Goal: Task Accomplishment & Management: Manage account settings

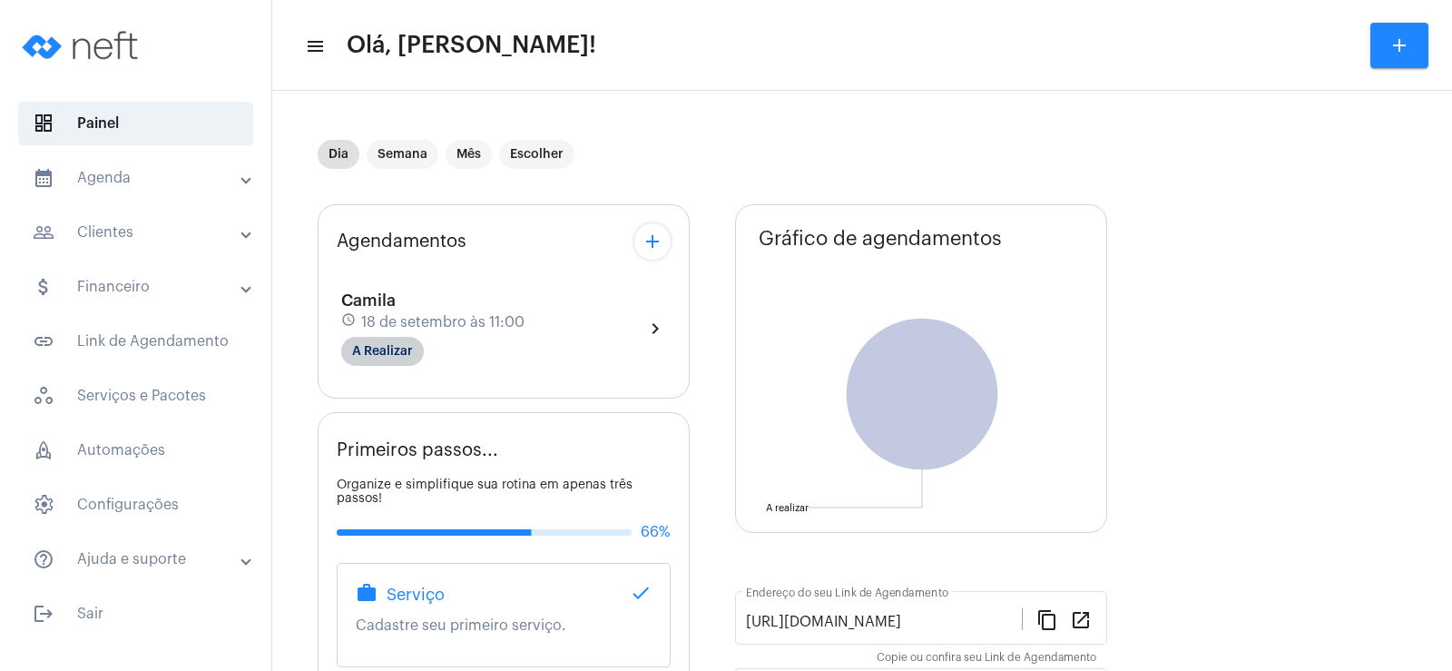
click at [364, 361] on mat-chip "A Realizar" at bounding box center [382, 351] width 83 height 29
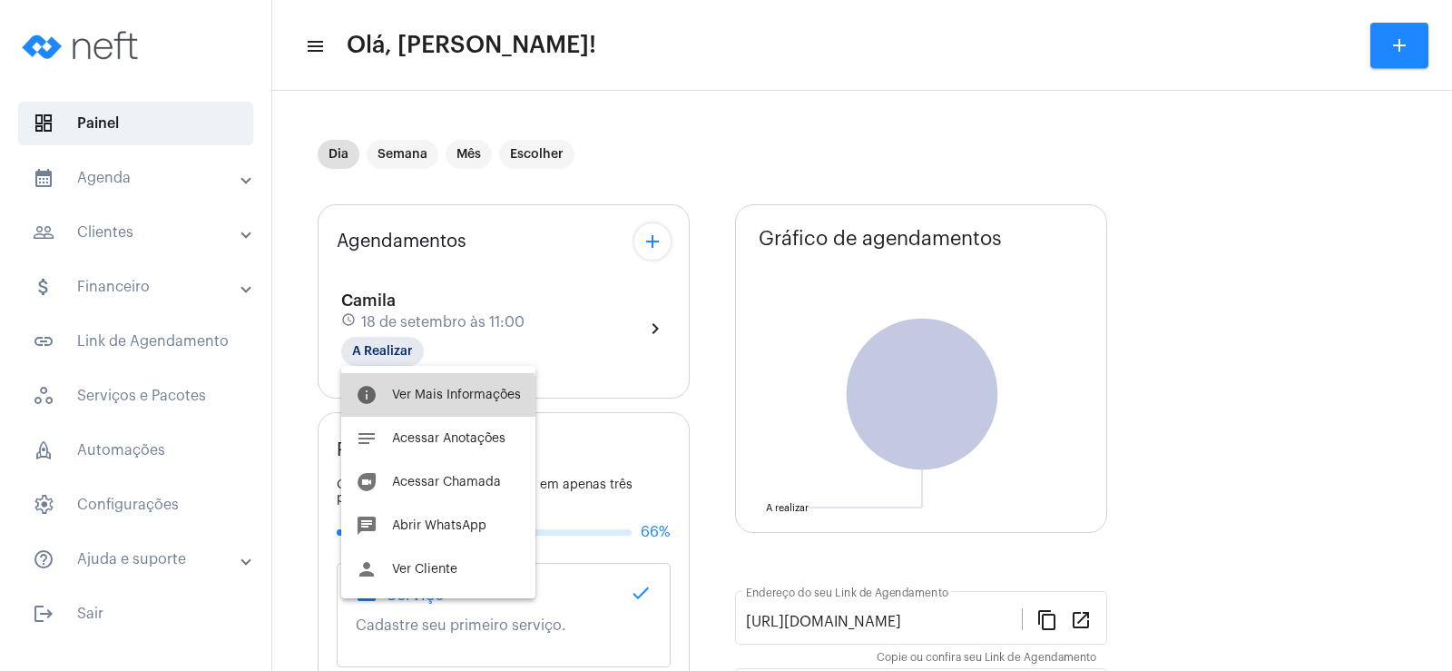
click at [428, 398] on span "Ver Mais Informações" at bounding box center [456, 394] width 129 height 13
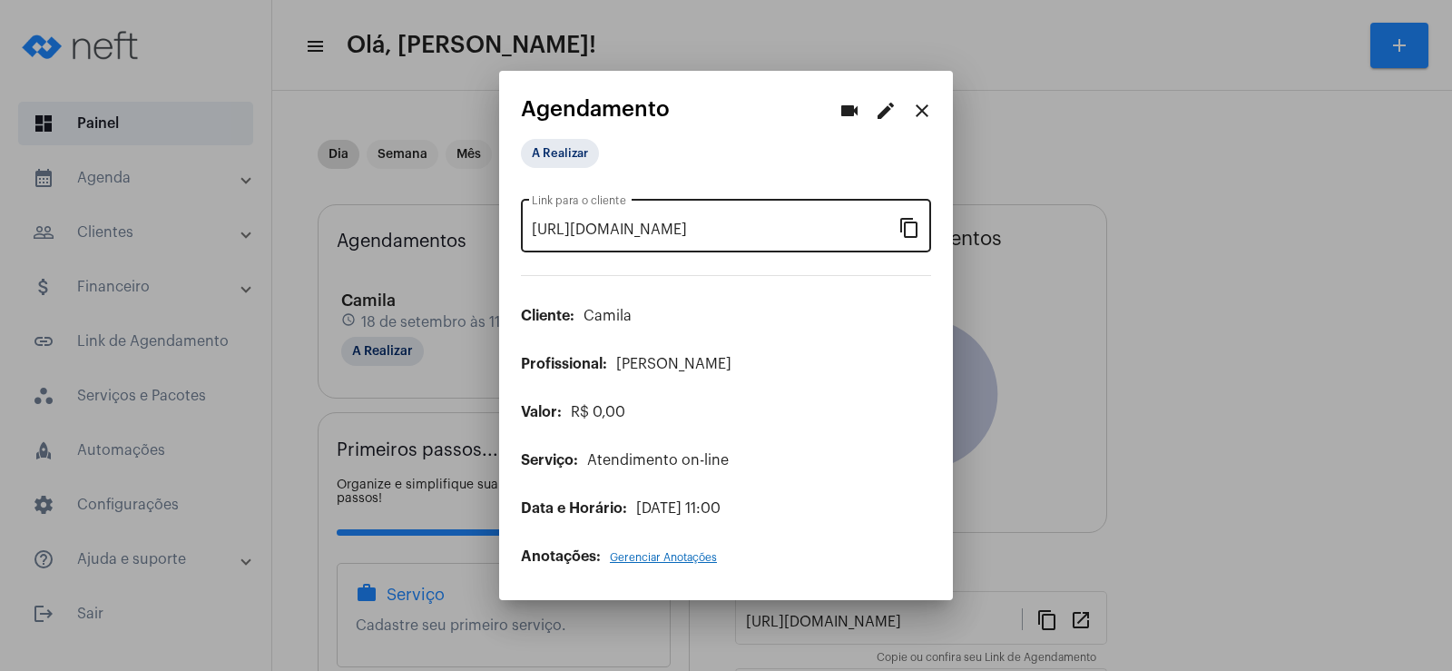
click at [911, 229] on mat-icon "content_copy" at bounding box center [910, 227] width 22 height 22
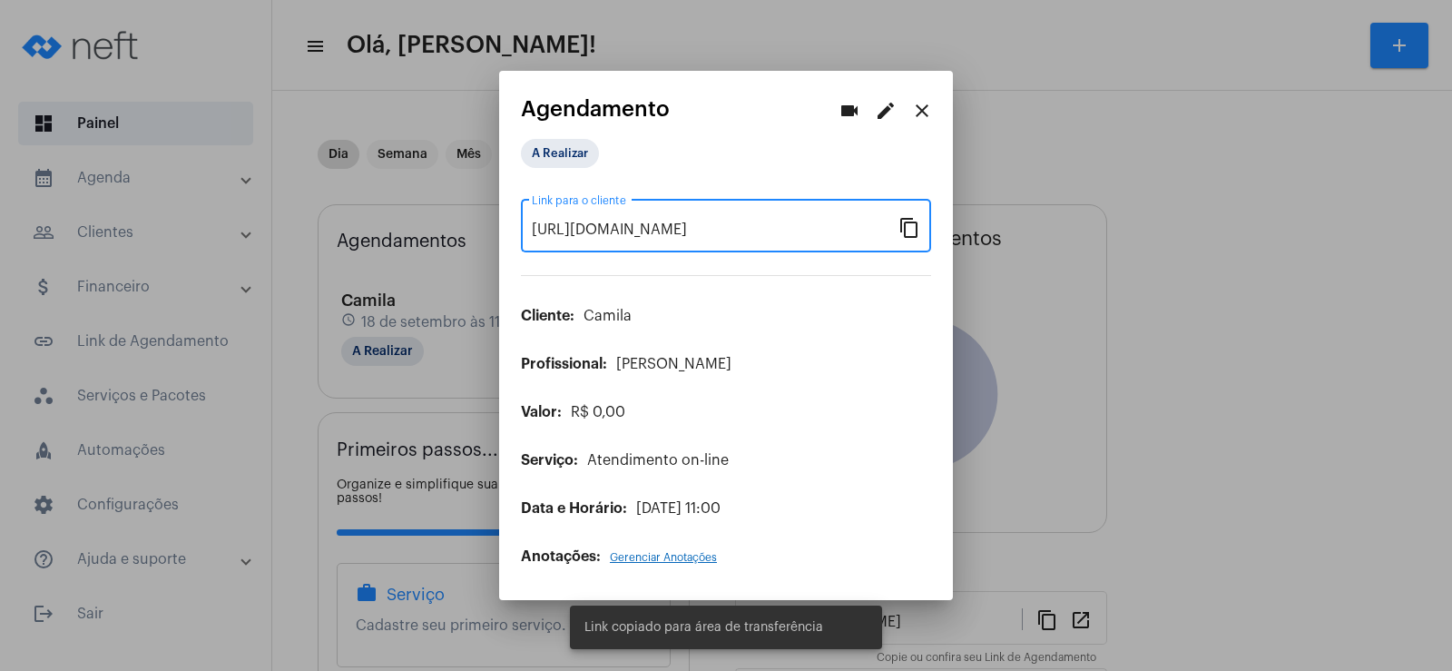
scroll to position [0, 149]
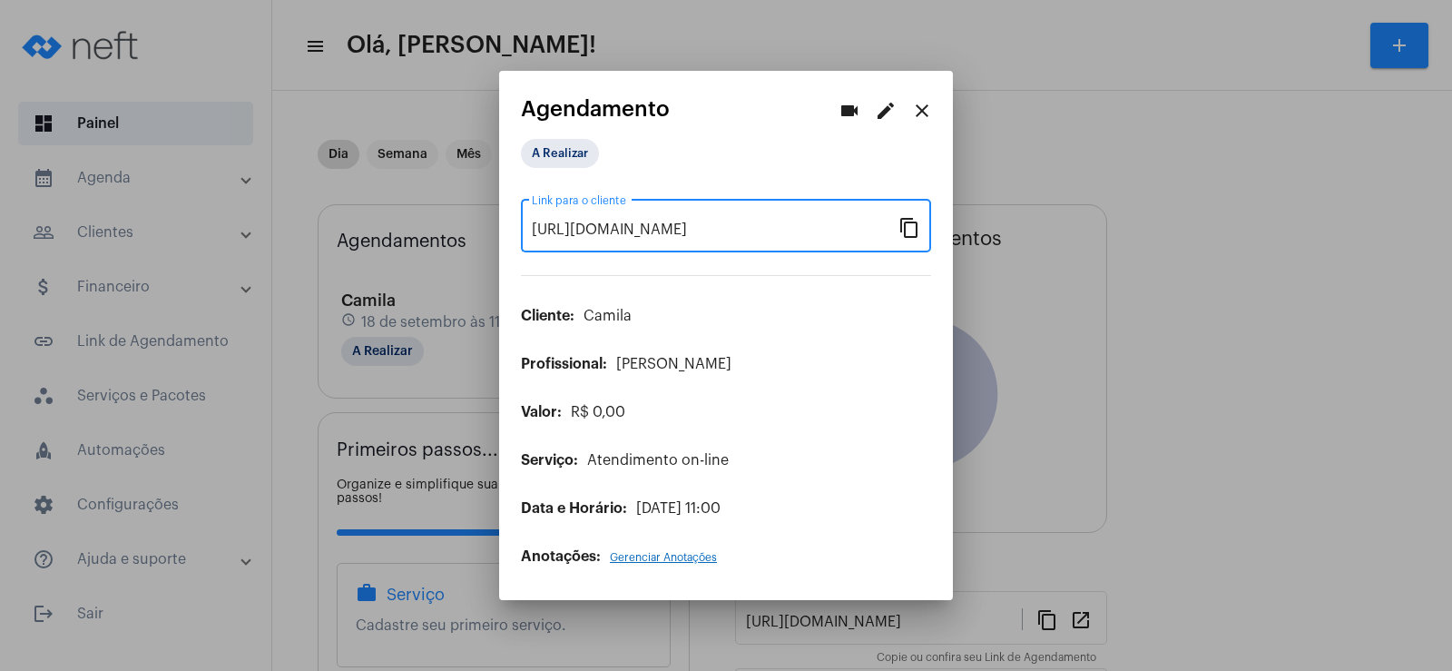
click at [831, 87] on mat-dialog-container "videocam edit close Agendamento A Realizar [URL][DOMAIN_NAME] Link para o clien…" at bounding box center [726, 336] width 454 height 530
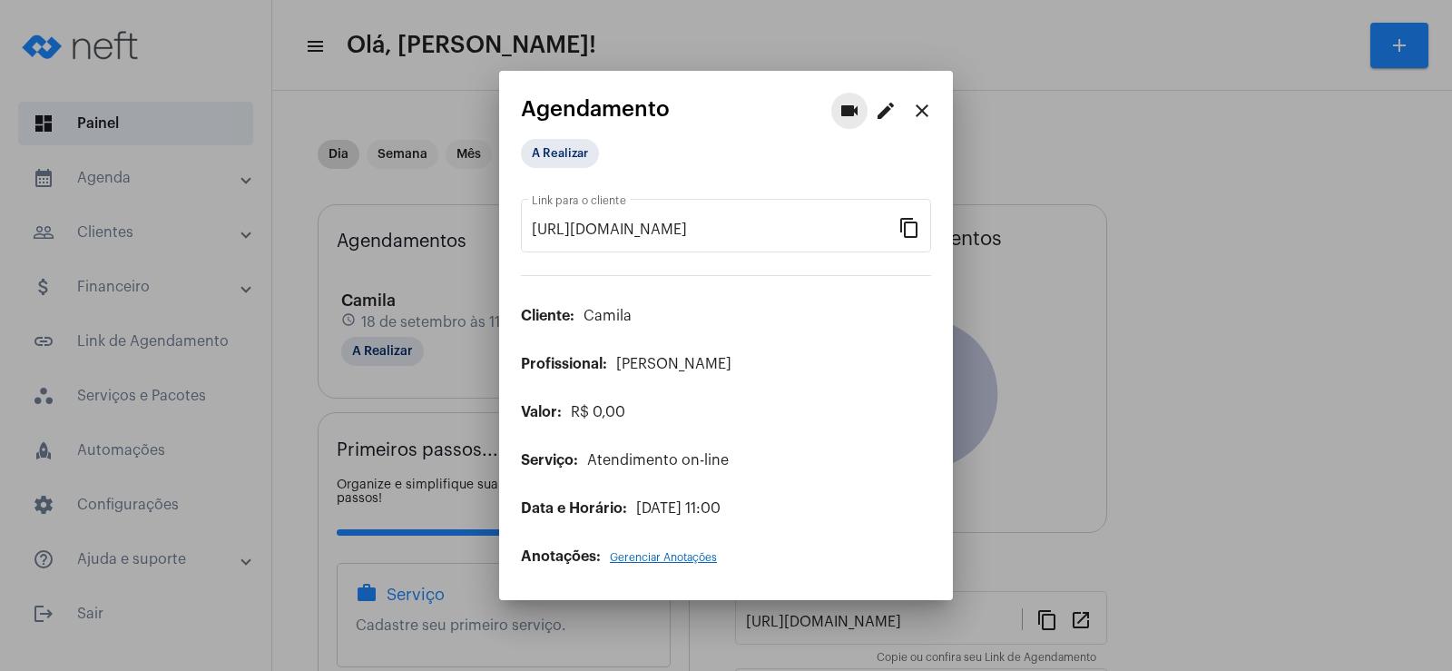
click at [837, 120] on button "videocam" at bounding box center [849, 111] width 36 height 36
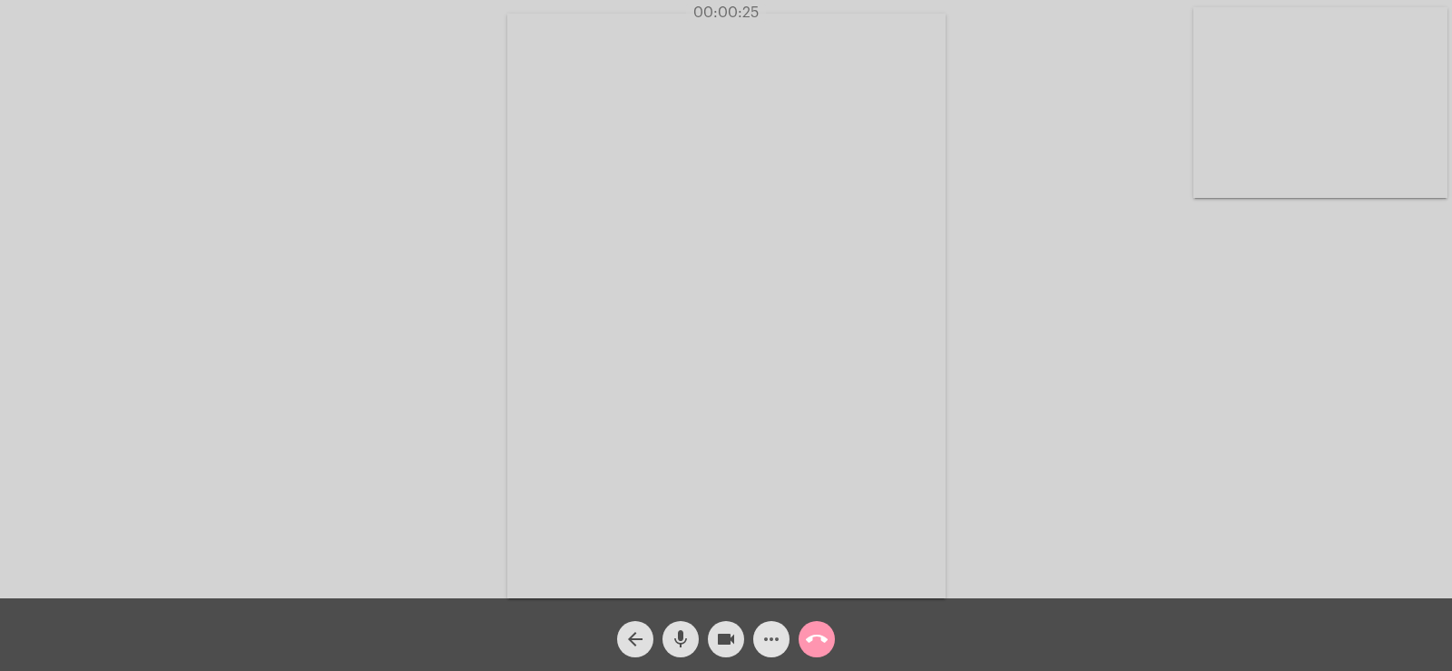
click at [765, 649] on mat-icon "more_horiz" at bounding box center [772, 639] width 22 height 22
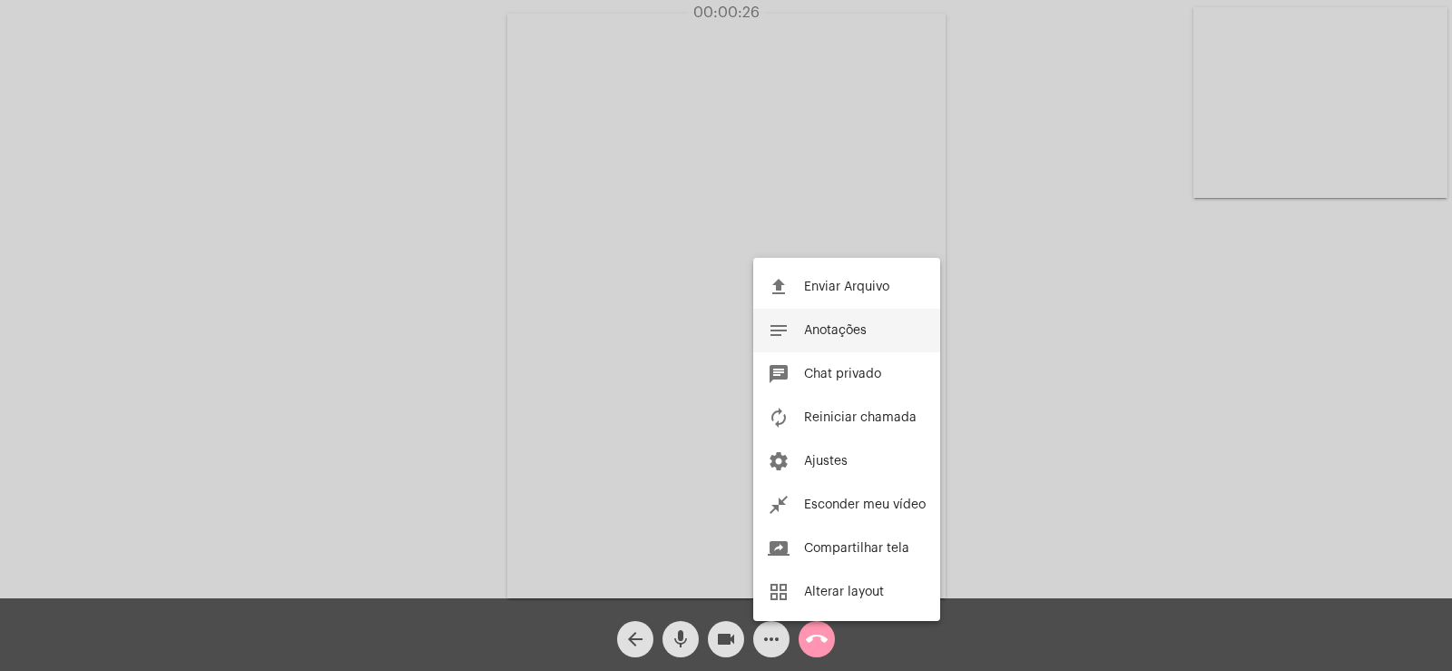
click at [881, 326] on button "notes Anotações" at bounding box center [846, 331] width 187 height 44
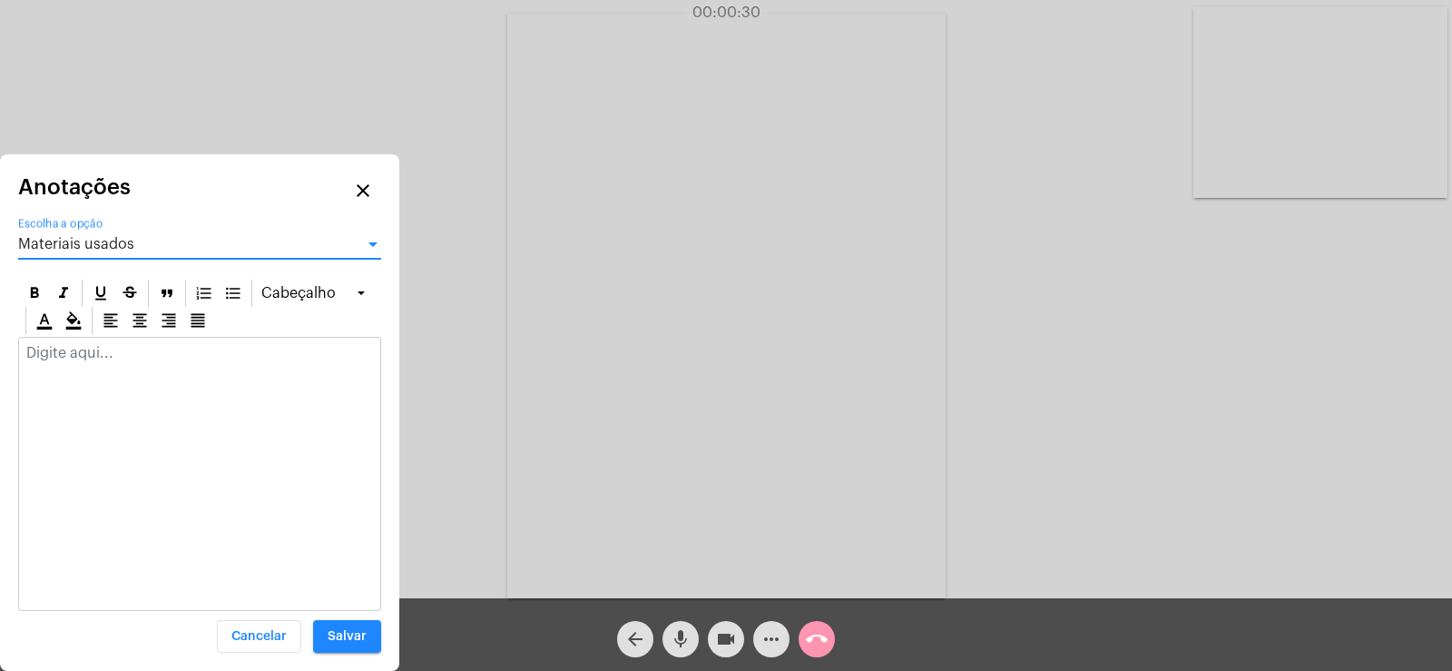
click at [67, 251] on div "Materiais usados" at bounding box center [191, 244] width 347 height 16
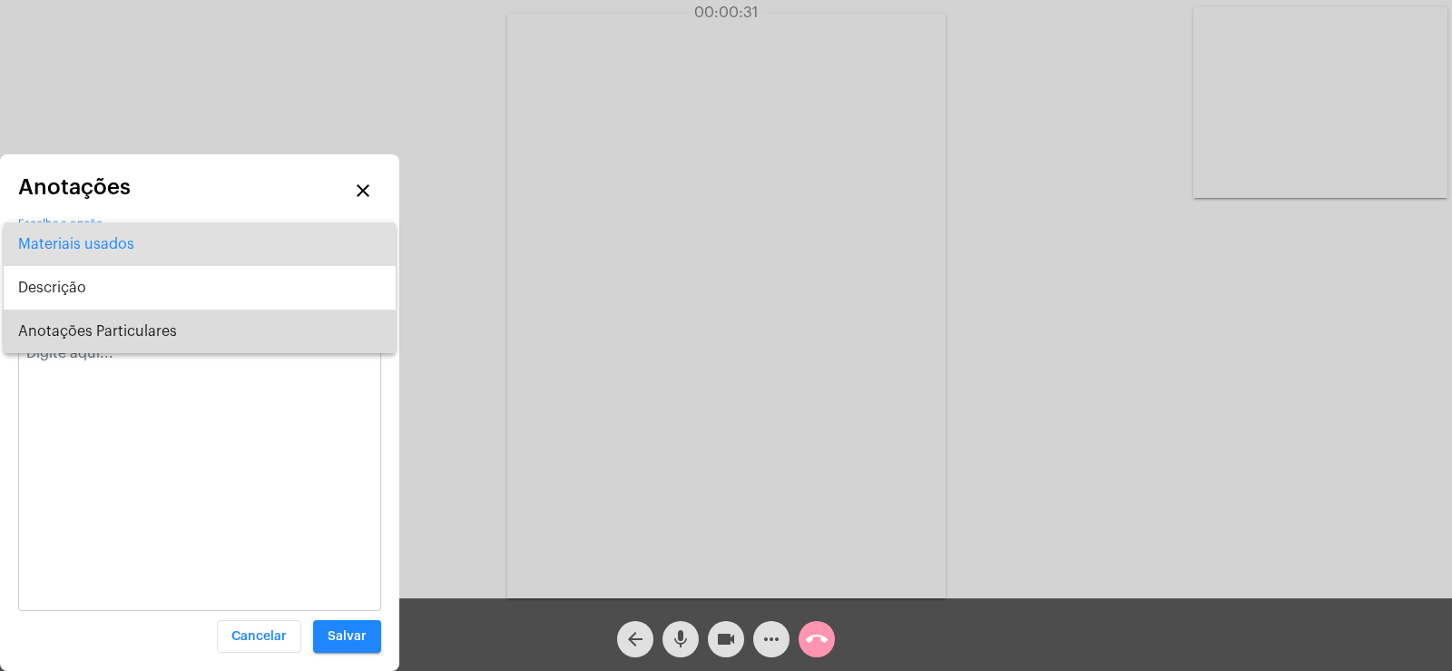
click at [93, 334] on span "Anotações Particulares" at bounding box center [199, 332] width 363 height 44
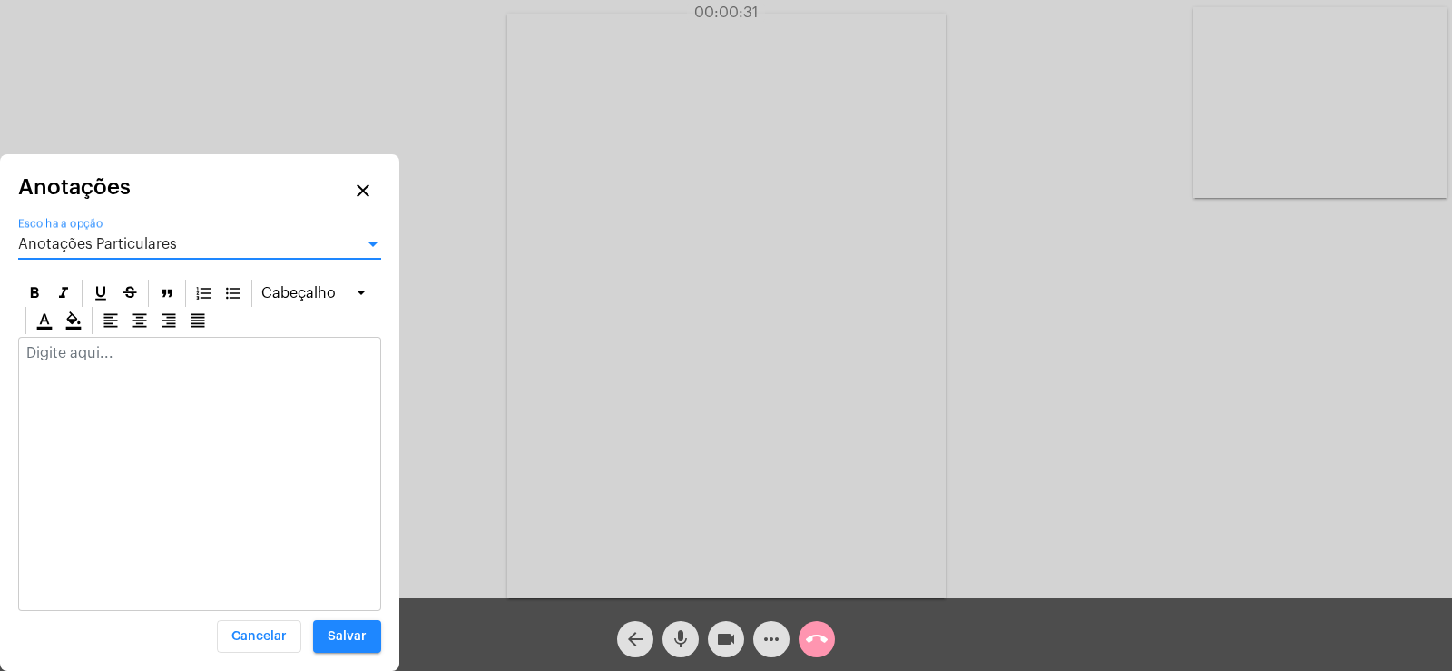
click at [85, 362] on div at bounding box center [199, 358] width 361 height 40
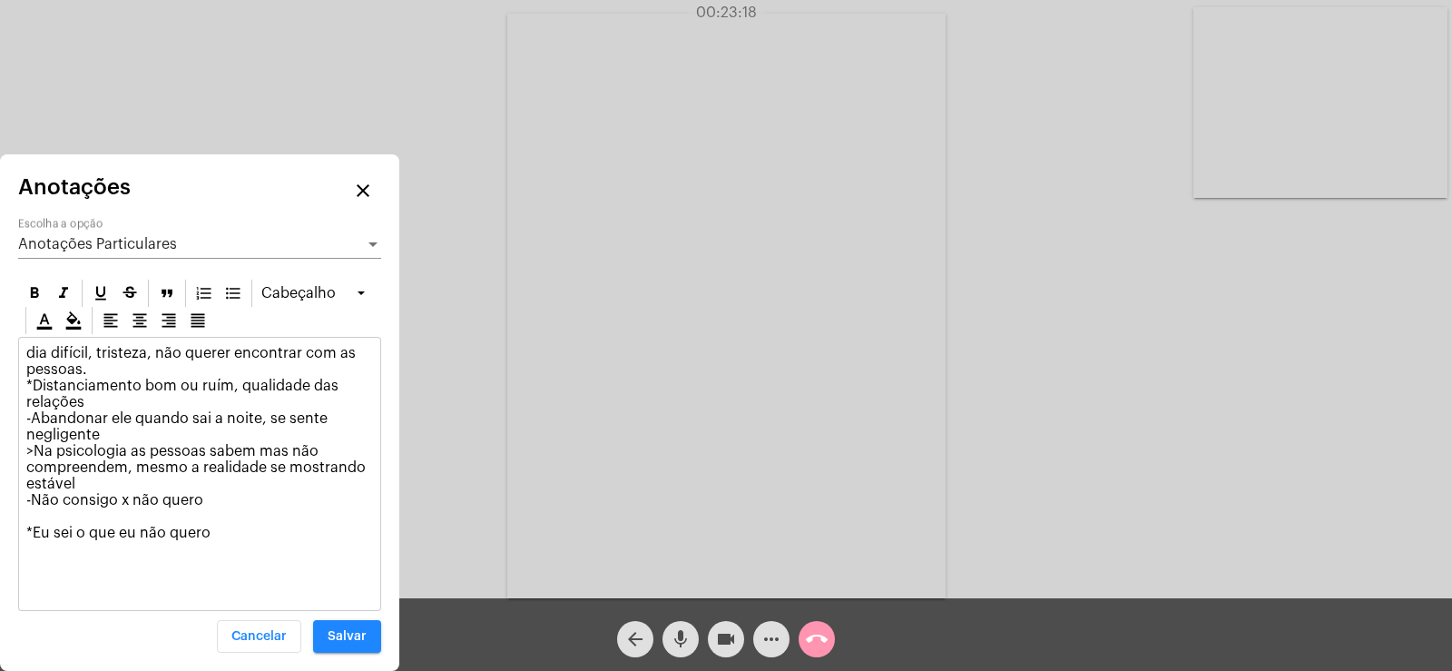
click at [226, 494] on p "dia difícil, tristeza, não querer encontrar com as pessoas. *Distanciamento bom…" at bounding box center [199, 443] width 347 height 196
click at [185, 545] on p "dia difícil, tristeza, não querer encontrar com as pessoas. *Distanciamento bom…" at bounding box center [199, 467] width 347 height 245
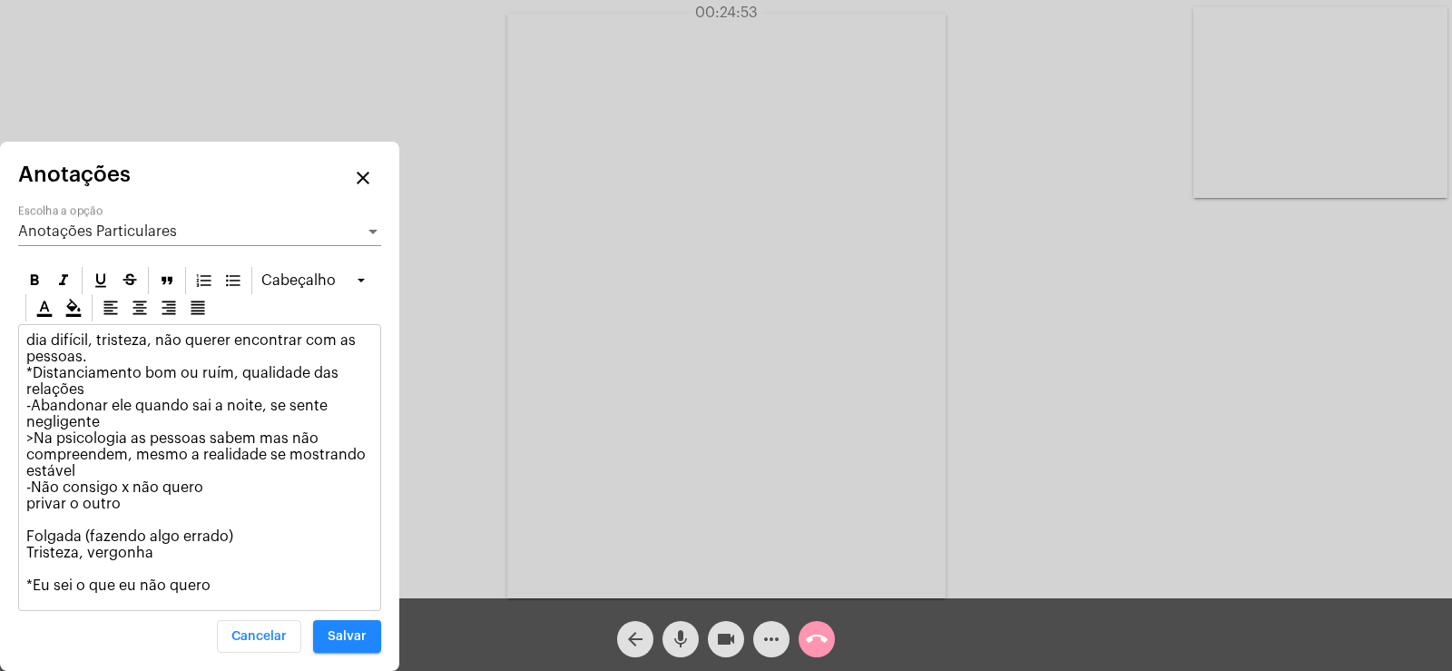
drag, startPoint x: 25, startPoint y: 509, endPoint x: 144, endPoint y: 513, distance: 119.0
click at [144, 513] on div "dia difícil, tristeza, não querer encontrar com as pessoas. *Distanciamento bom…" at bounding box center [199, 467] width 361 height 285
drag, startPoint x: 25, startPoint y: 510, endPoint x: 52, endPoint y: 494, distance: 31.8
click at [26, 509] on div "dia difícil, tristeza, não querer encontrar com as pessoas. *Distanciamento bom…" at bounding box center [199, 467] width 361 height 285
click at [31, 517] on p "dia difícil, tristeza, não querer encontrar com as pessoas. *Distanciamento bom…" at bounding box center [199, 462] width 347 height 261
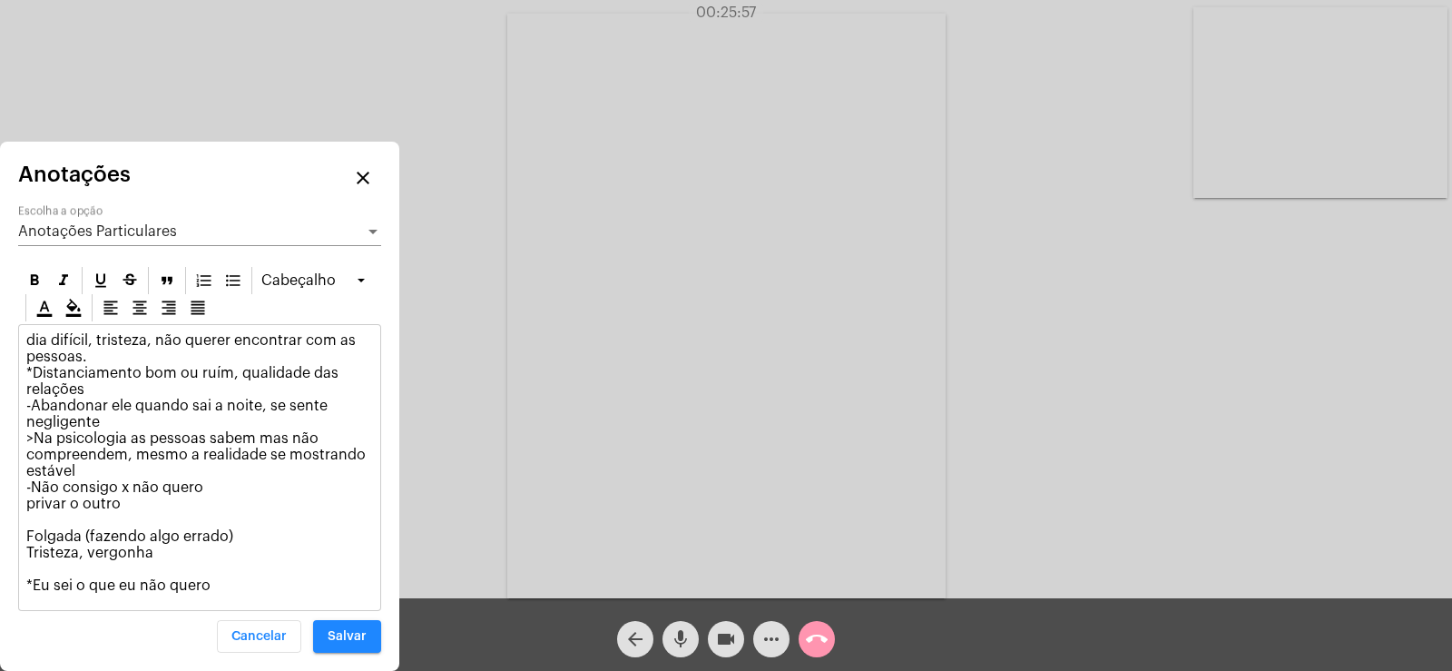
click at [27, 504] on p "dia difícil, tristeza, não querer encontrar com as pessoas. *Distanciamento bom…" at bounding box center [199, 462] width 347 height 261
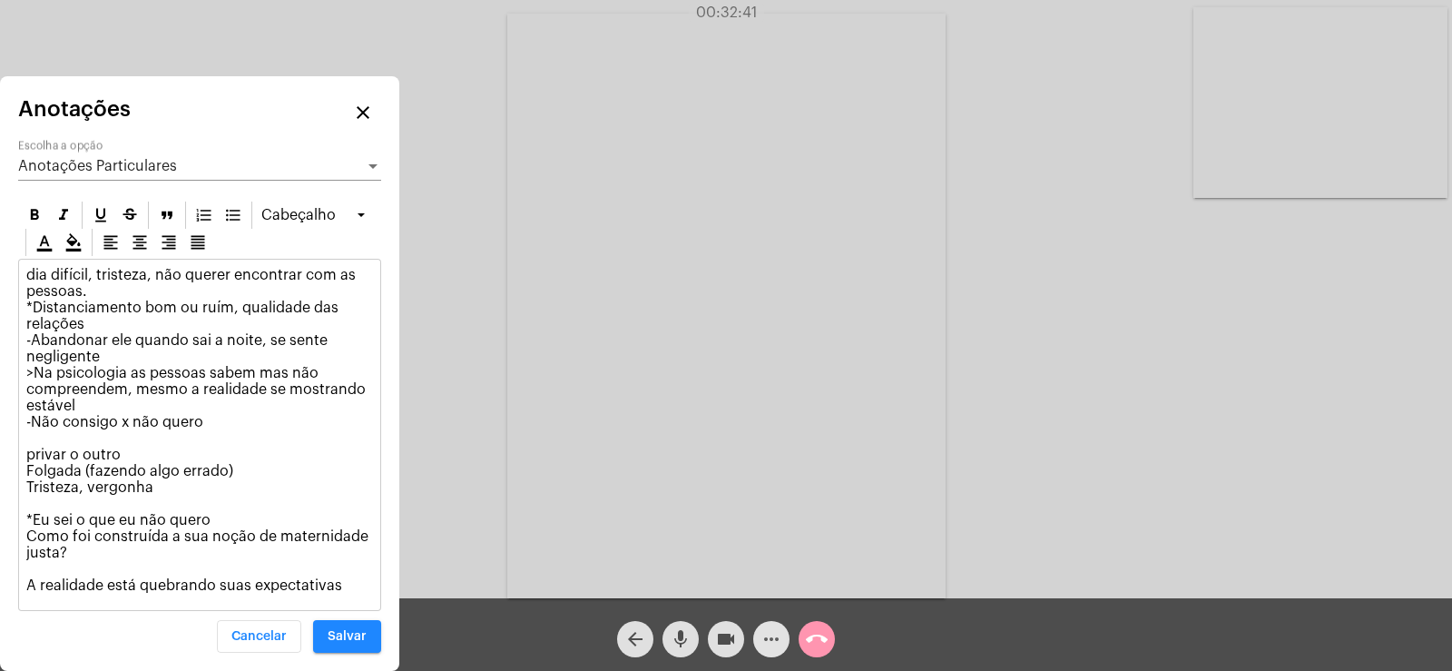
click at [771, 637] on mat-icon "more_horiz" at bounding box center [772, 639] width 22 height 22
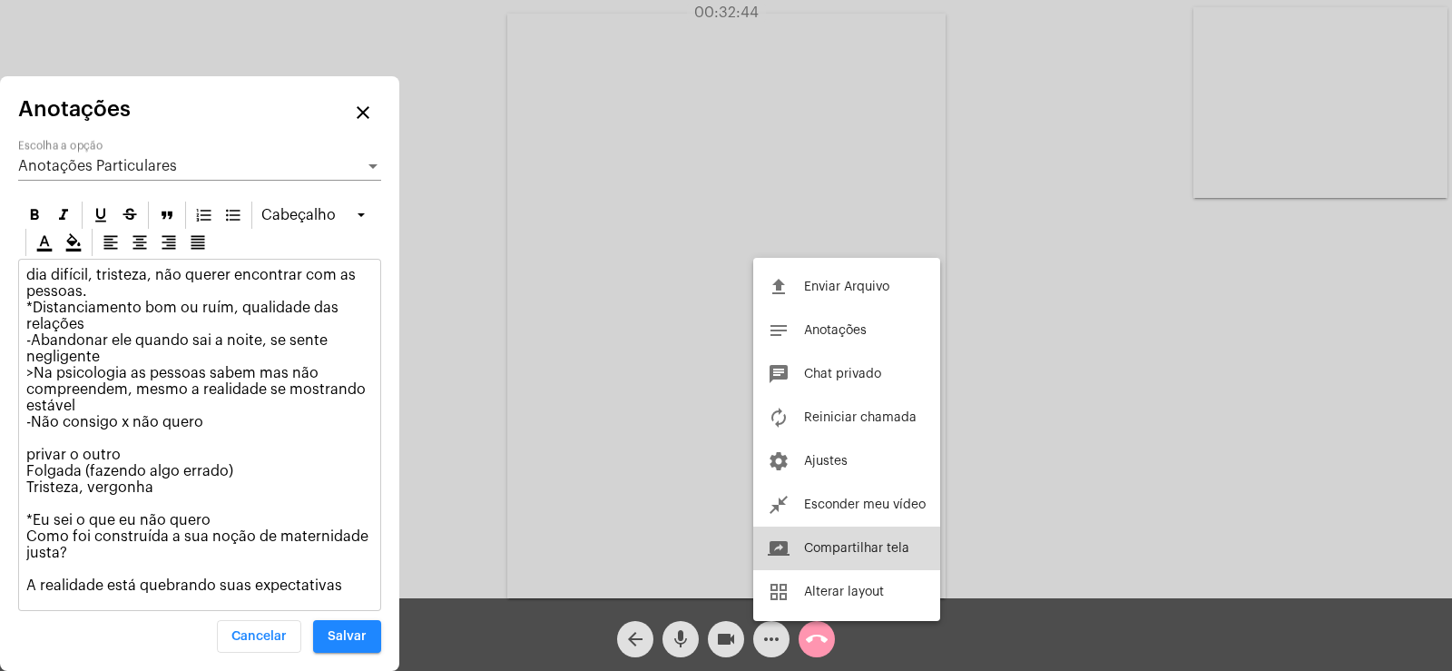
click at [863, 547] on span "Compartilhar tela" at bounding box center [856, 548] width 105 height 13
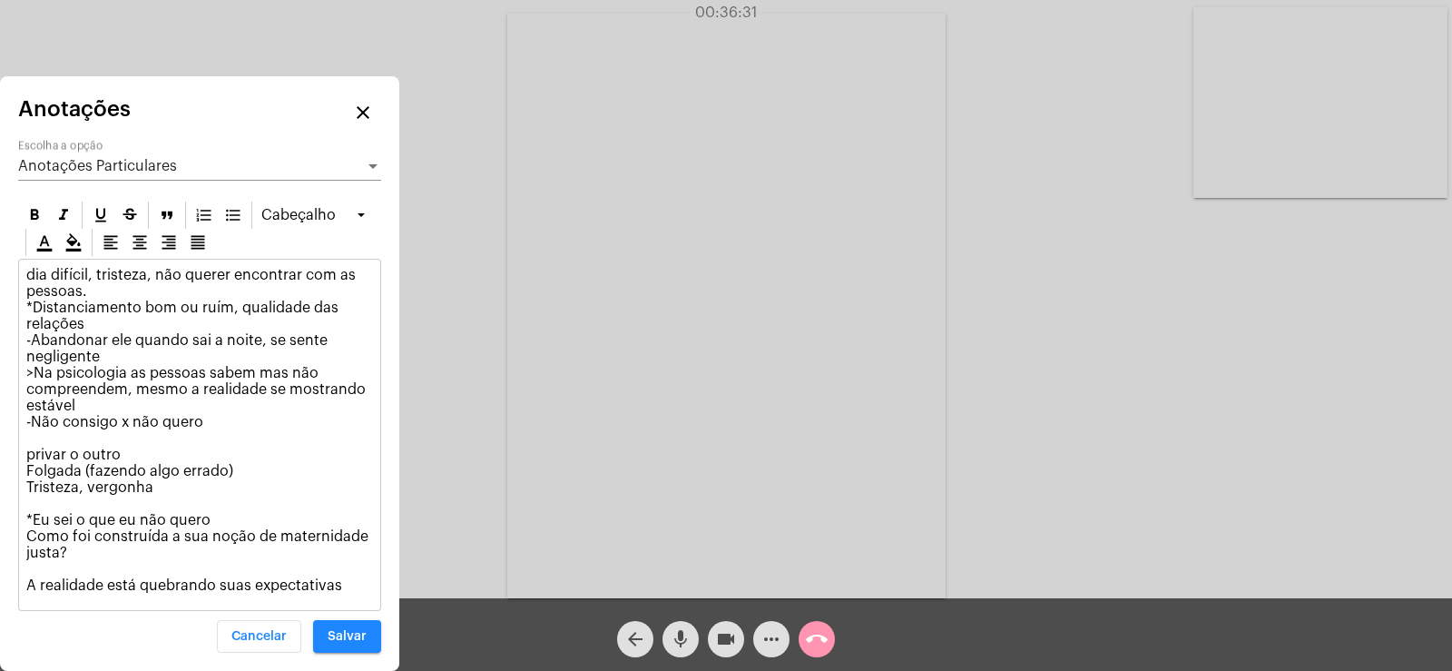
click at [185, 490] on p "dia difícil, tristeza, não querer encontrar com as pessoas. *Distanciamento bom…" at bounding box center [199, 430] width 347 height 327
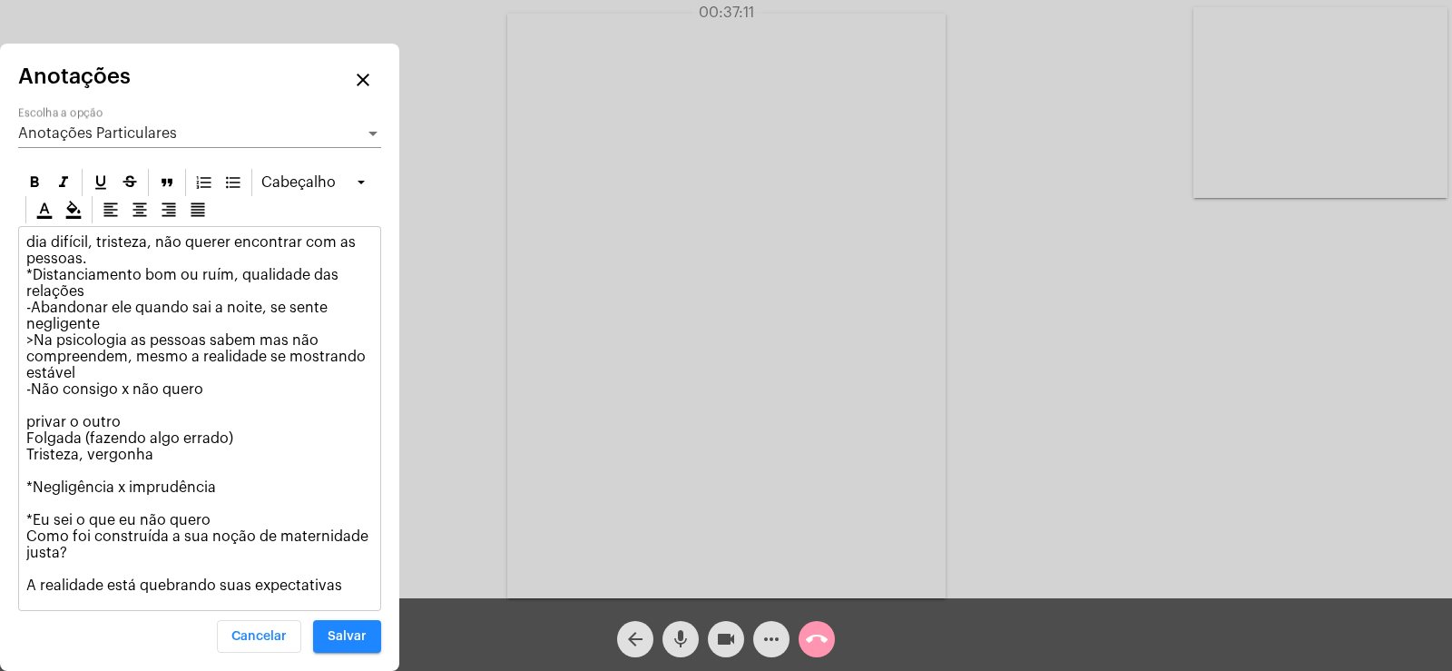
click at [26, 460] on p "dia difícil, tristeza, não querer encontrar com as pessoas. *Distanciamento bom…" at bounding box center [199, 413] width 347 height 359
click at [349, 577] on p "dia difícil, tristeza, não querer encontrar com as pessoas. *Distanciamento bom…" at bounding box center [199, 413] width 347 height 359
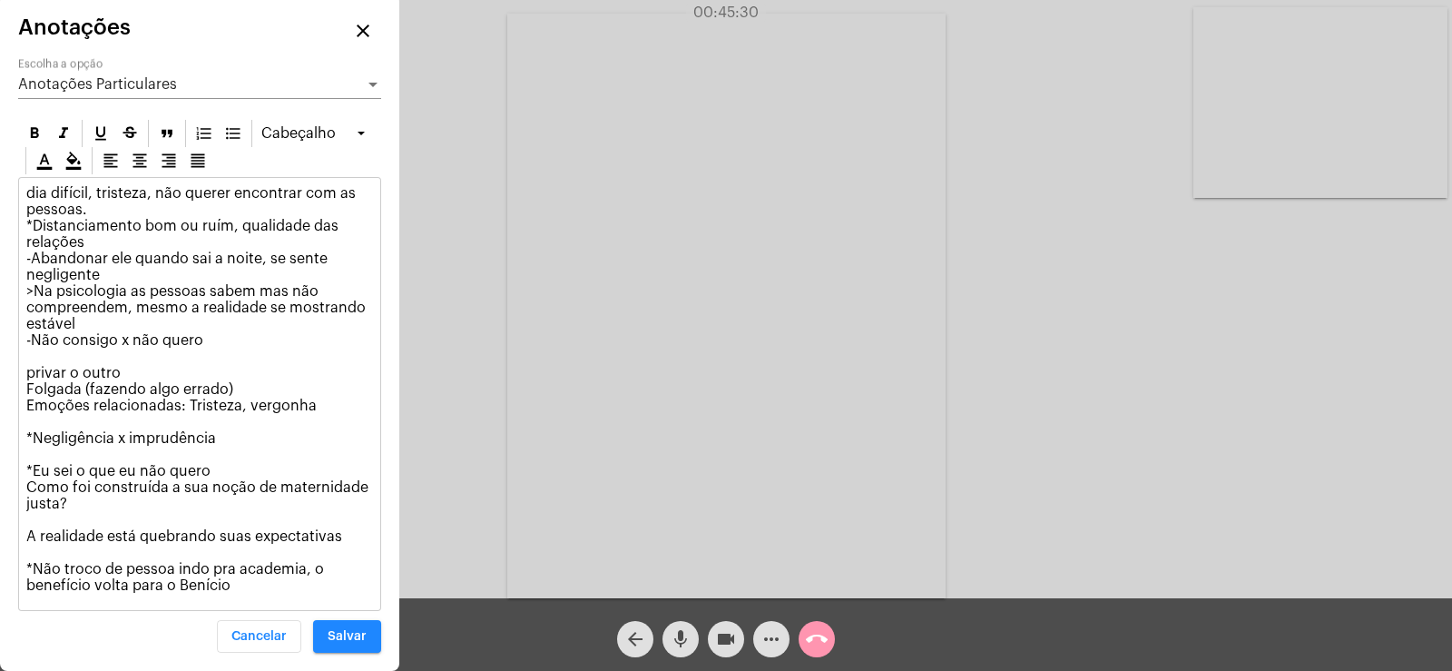
click at [29, 581] on p "dia difícil, tristeza, não querer encontrar com as pessoas. *Distanciamento bom…" at bounding box center [199, 389] width 347 height 408
click at [322, 566] on p "dia difícil, tristeza, não querer encontrar com as pessoas. *Distanciamento bom…" at bounding box center [199, 389] width 347 height 408
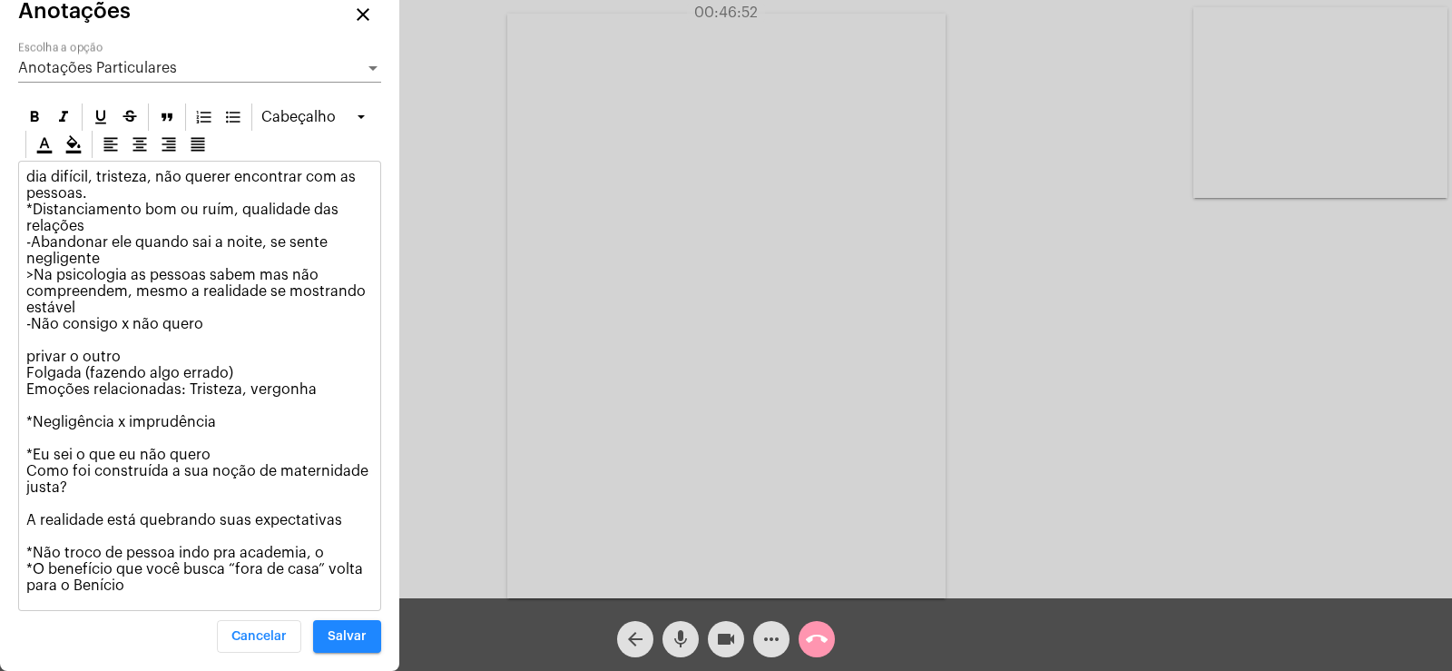
drag, startPoint x: 221, startPoint y: 566, endPoint x: 33, endPoint y: 572, distance: 188.9
click at [33, 572] on p "dia difícil, tristeza, não querer encontrar com as pessoas. *Distanciamento bom…" at bounding box center [199, 381] width 347 height 425
click at [370, 566] on p "dia difícil, tristeza, não querer encontrar com as pessoas. *Distanciamento bom…" at bounding box center [199, 381] width 347 height 425
drag, startPoint x: 32, startPoint y: 420, endPoint x: 244, endPoint y: 420, distance: 212.4
click at [244, 420] on p "dia difícil, tristeza, não querer encontrar com as pessoas. *Distanciamento bom…" at bounding box center [199, 381] width 347 height 425
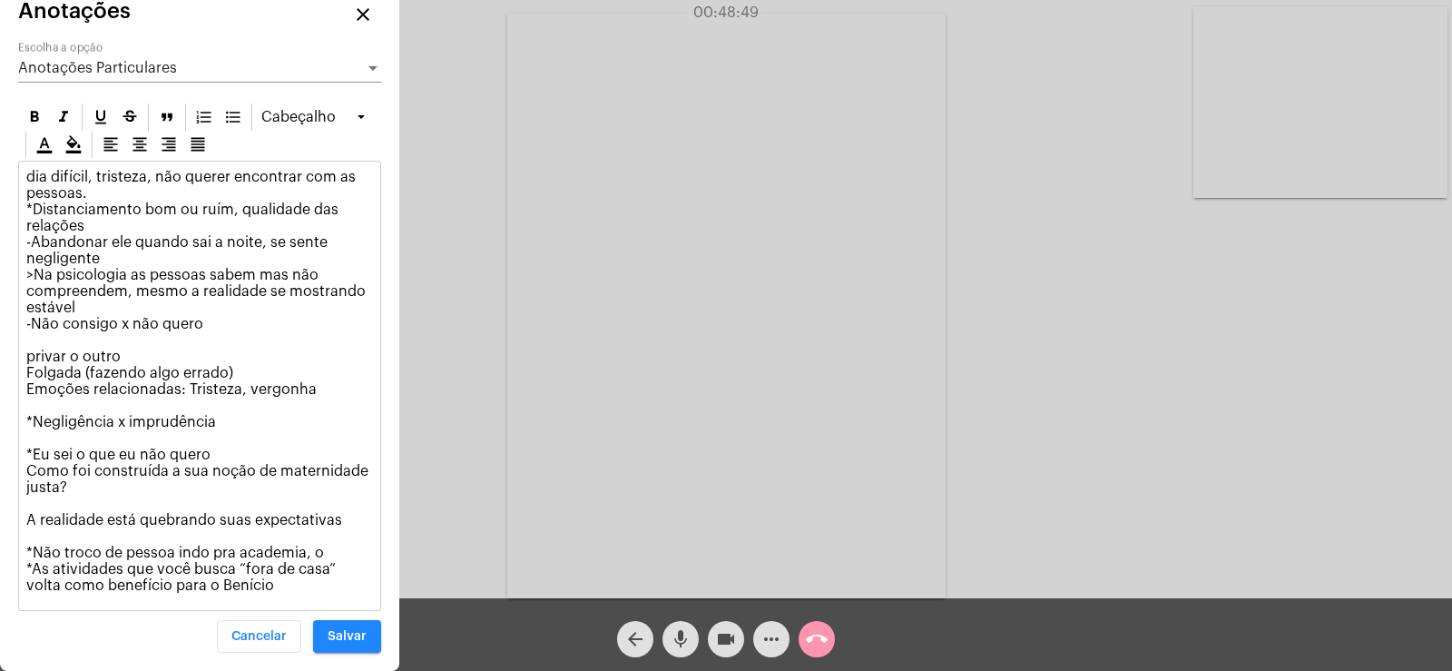
copy p "Negligência x imprudência"
drag, startPoint x: 23, startPoint y: 450, endPoint x: 218, endPoint y: 453, distance: 195.2
click at [218, 453] on div "dia difícil, tristeza, não querer encontrar com as pessoas. *Distanciamento bom…" at bounding box center [199, 386] width 361 height 448
copy p "*Eu sei o que eu não quero"
drag, startPoint x: 26, startPoint y: 392, endPoint x: 314, endPoint y: 399, distance: 287.8
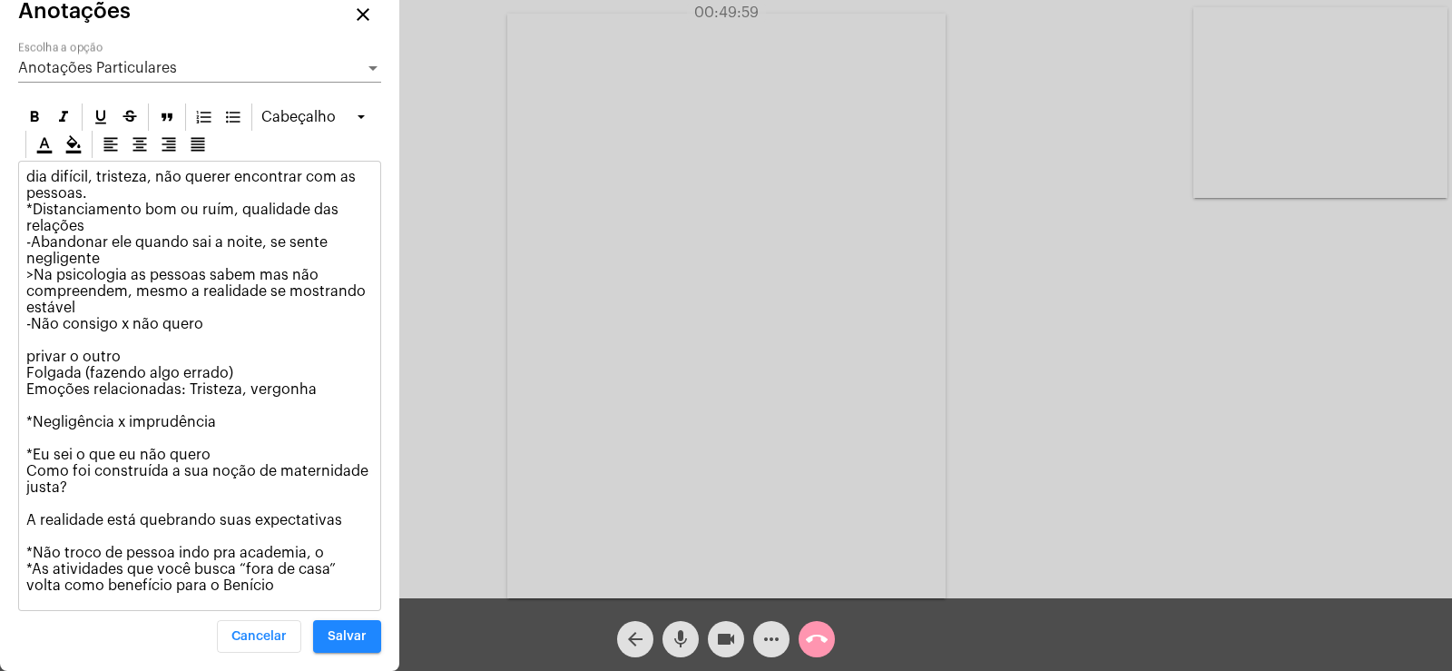
click at [314, 399] on p "dia difícil, tristeza, não querer encontrar com as pessoas. *Distanciamento bom…" at bounding box center [199, 381] width 347 height 425
copy p "Emoções relacionadas: Tristeza, vergonha"
drag, startPoint x: 34, startPoint y: 565, endPoint x: 238, endPoint y: 587, distance: 205.5
click at [238, 587] on p "dia difícil, tristeza, não querer encontrar com as pessoas. *Distanciamento bom…" at bounding box center [199, 381] width 347 height 425
copy p "As atividades que você busca “fora de casa” volta como benefício para o Benício"
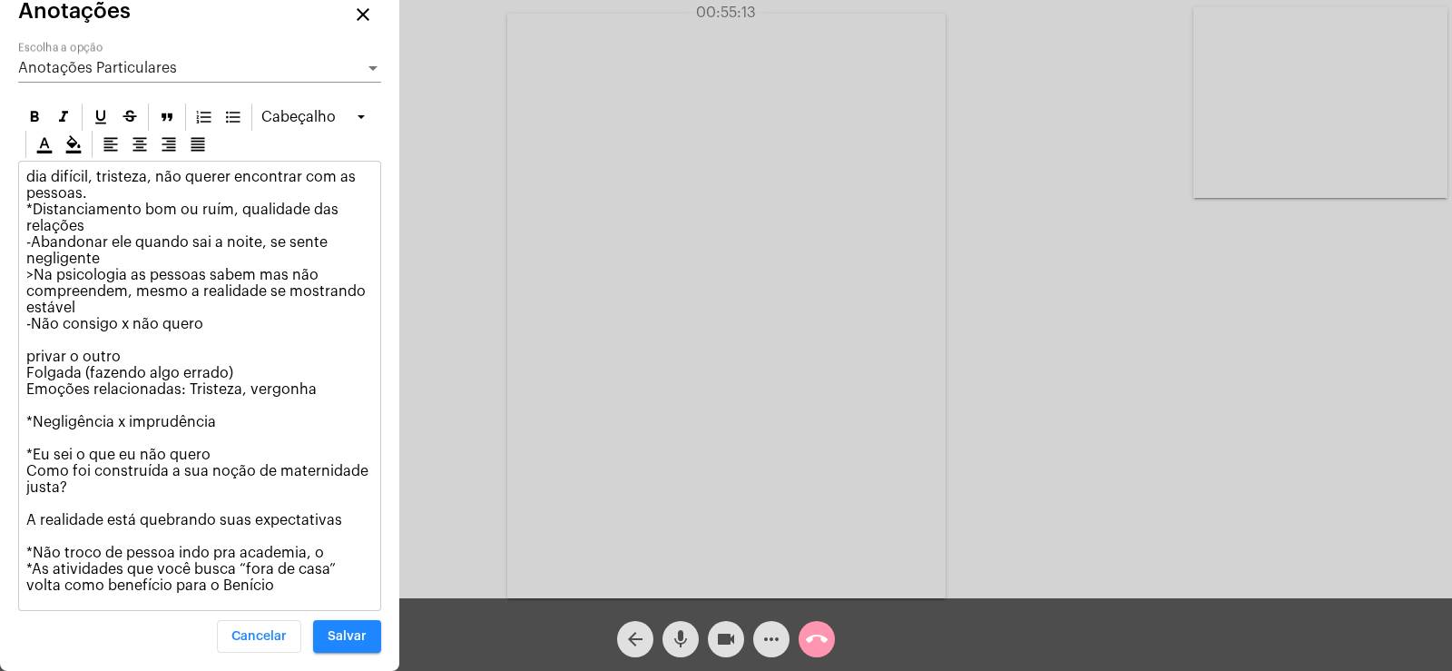
click at [175, 74] on div "Anotações Particulares" at bounding box center [191, 68] width 347 height 16
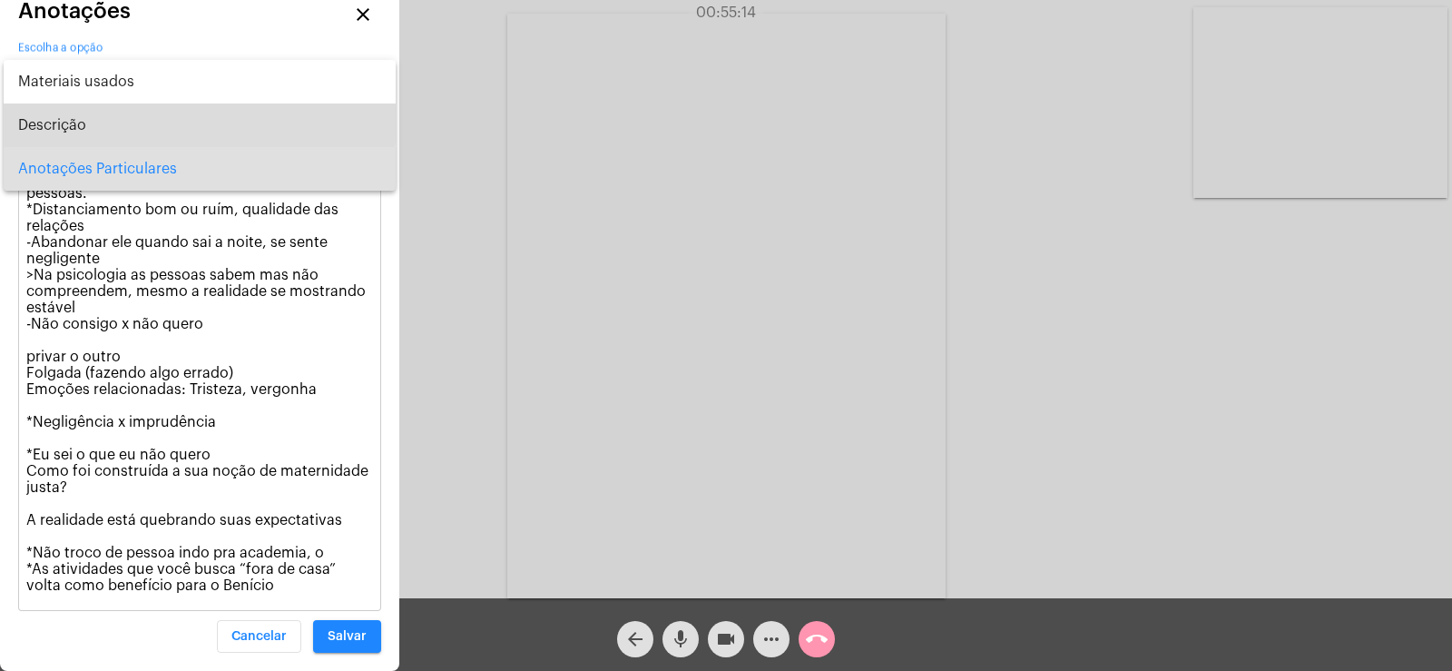
click at [88, 120] on span "Descrição" at bounding box center [199, 125] width 363 height 44
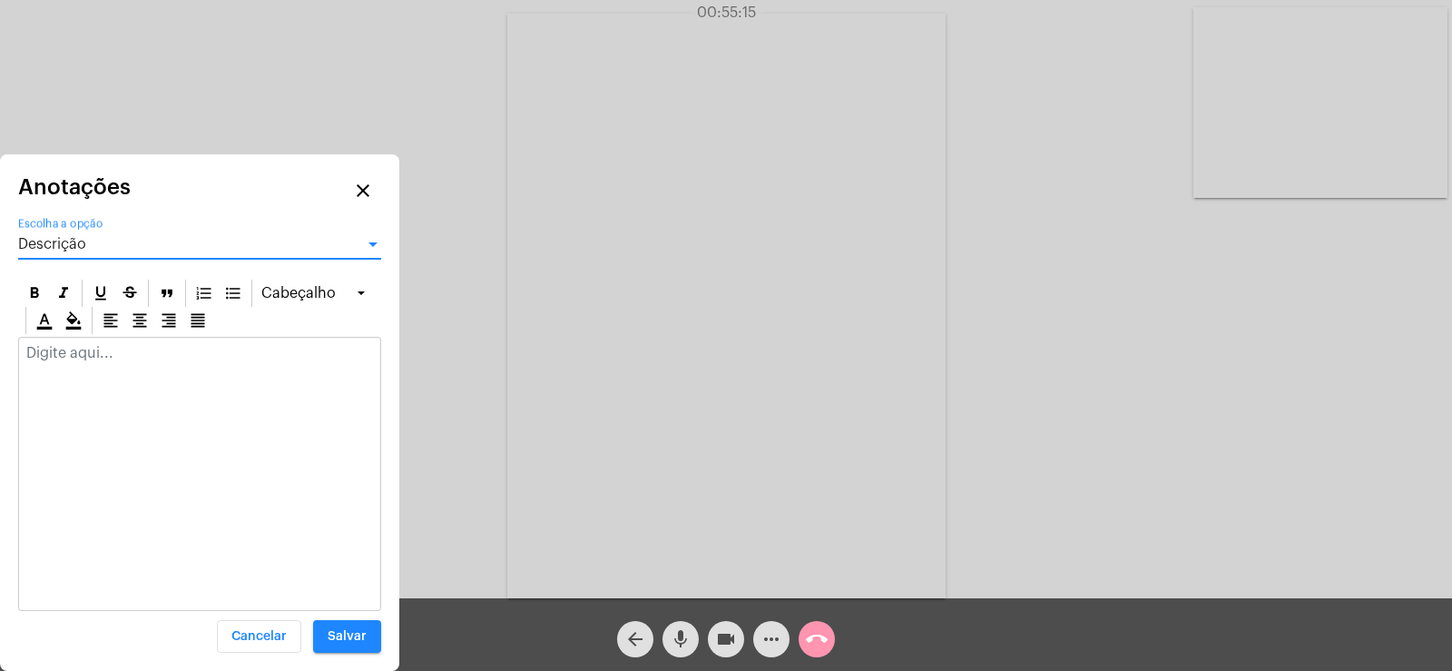
click at [99, 358] on p at bounding box center [199, 353] width 347 height 16
click at [359, 629] on button "Salvar" at bounding box center [347, 636] width 68 height 33
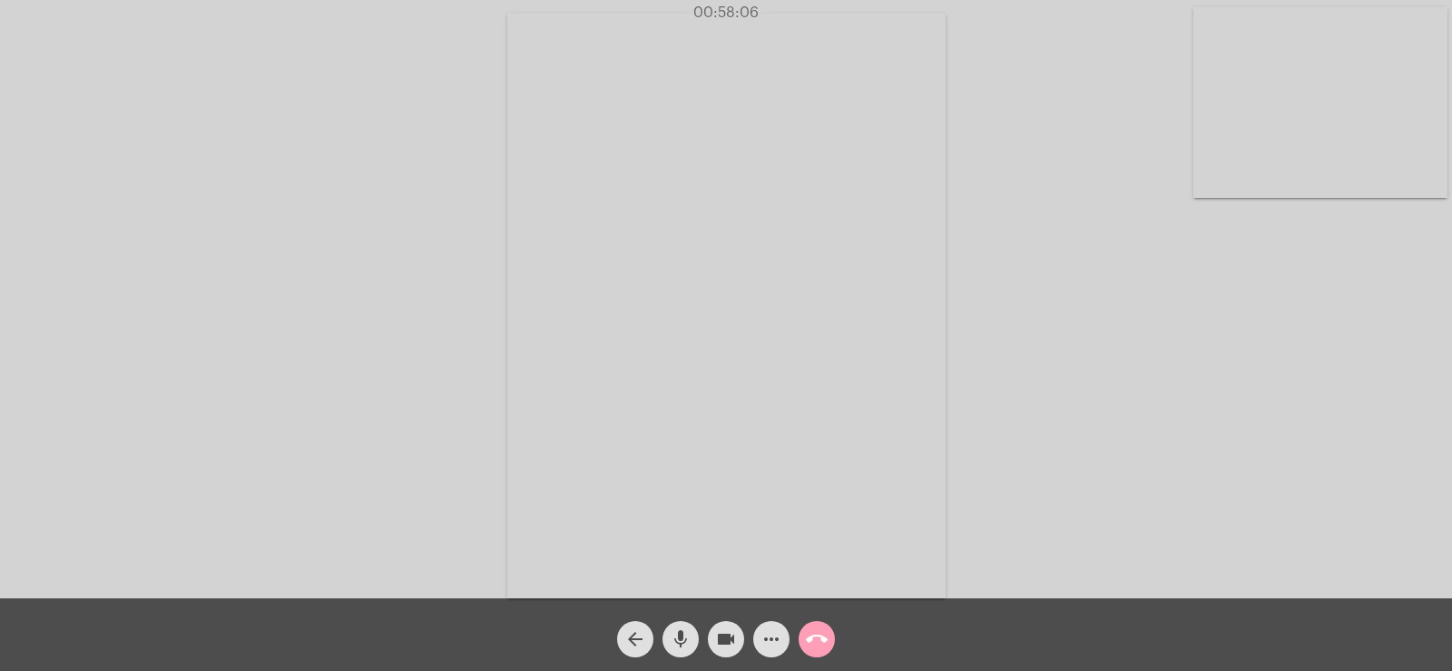
click at [818, 643] on mat-icon "call_end" at bounding box center [817, 639] width 22 height 22
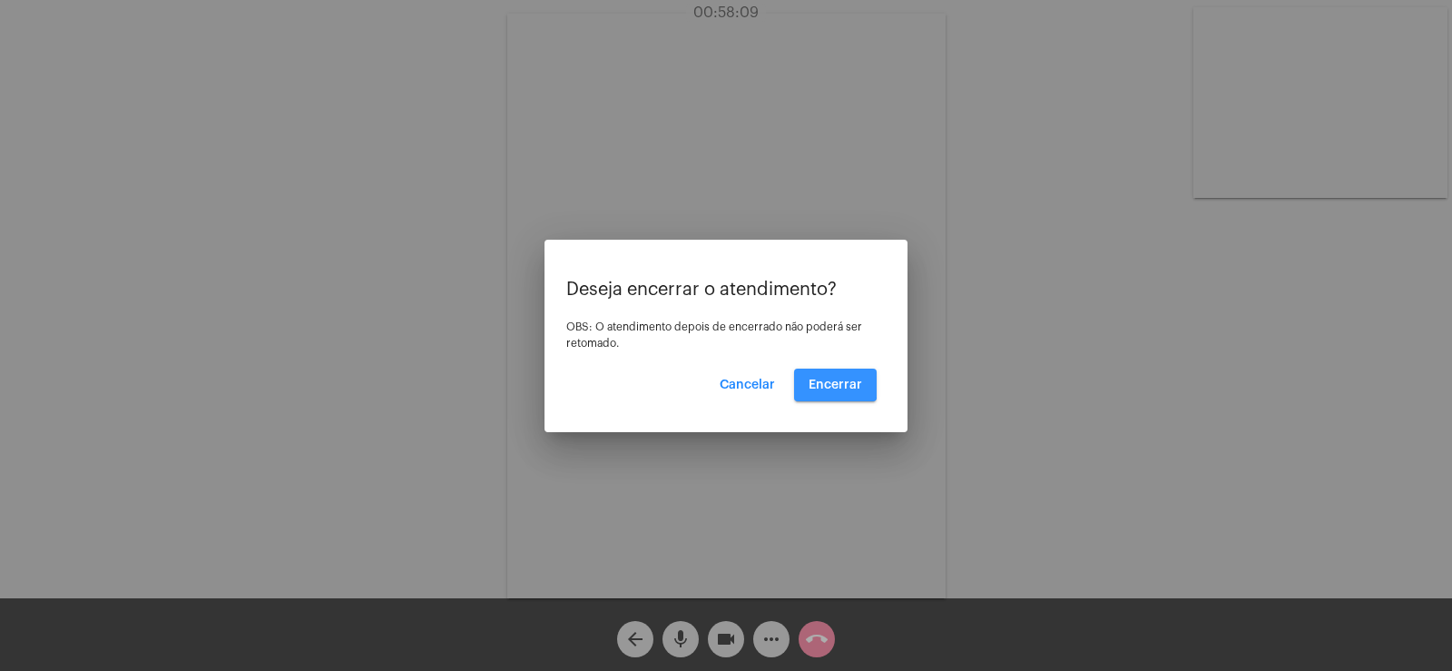
click at [835, 378] on span "Encerrar" at bounding box center [836, 384] width 54 height 13
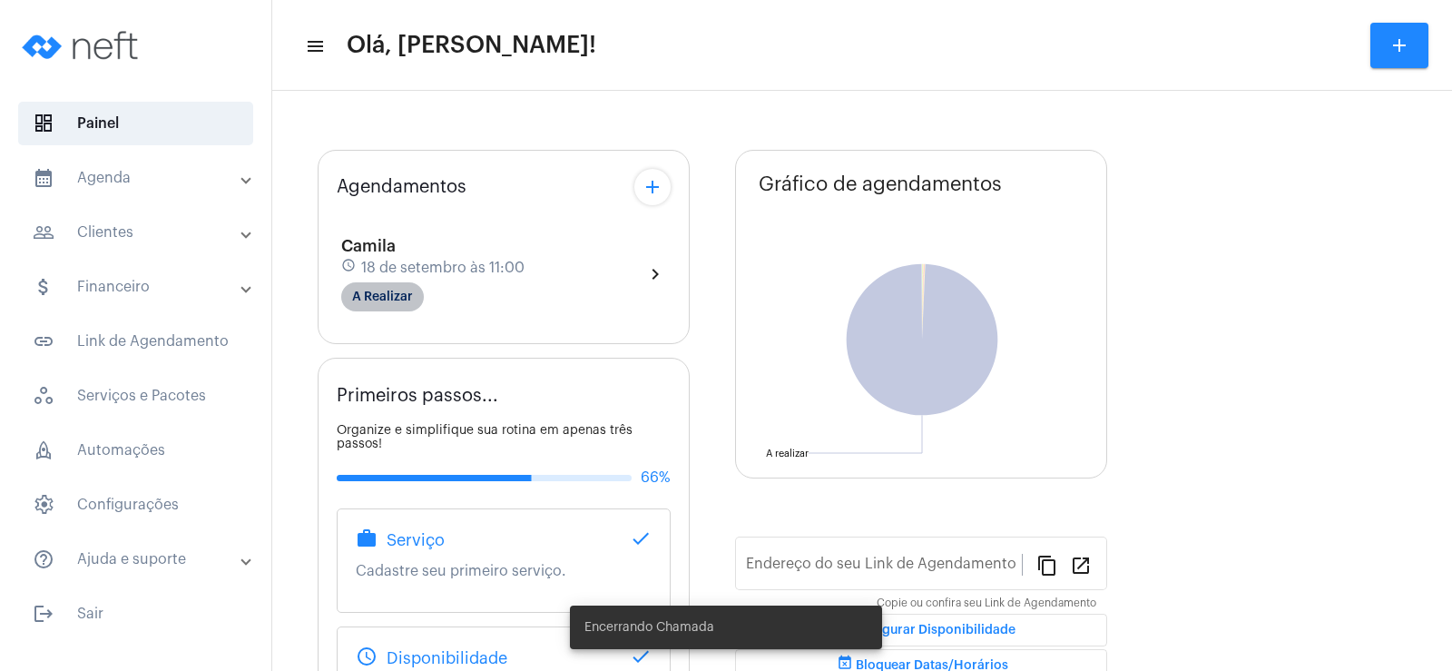
click at [384, 302] on mat-chip "A Realizar" at bounding box center [382, 296] width 83 height 29
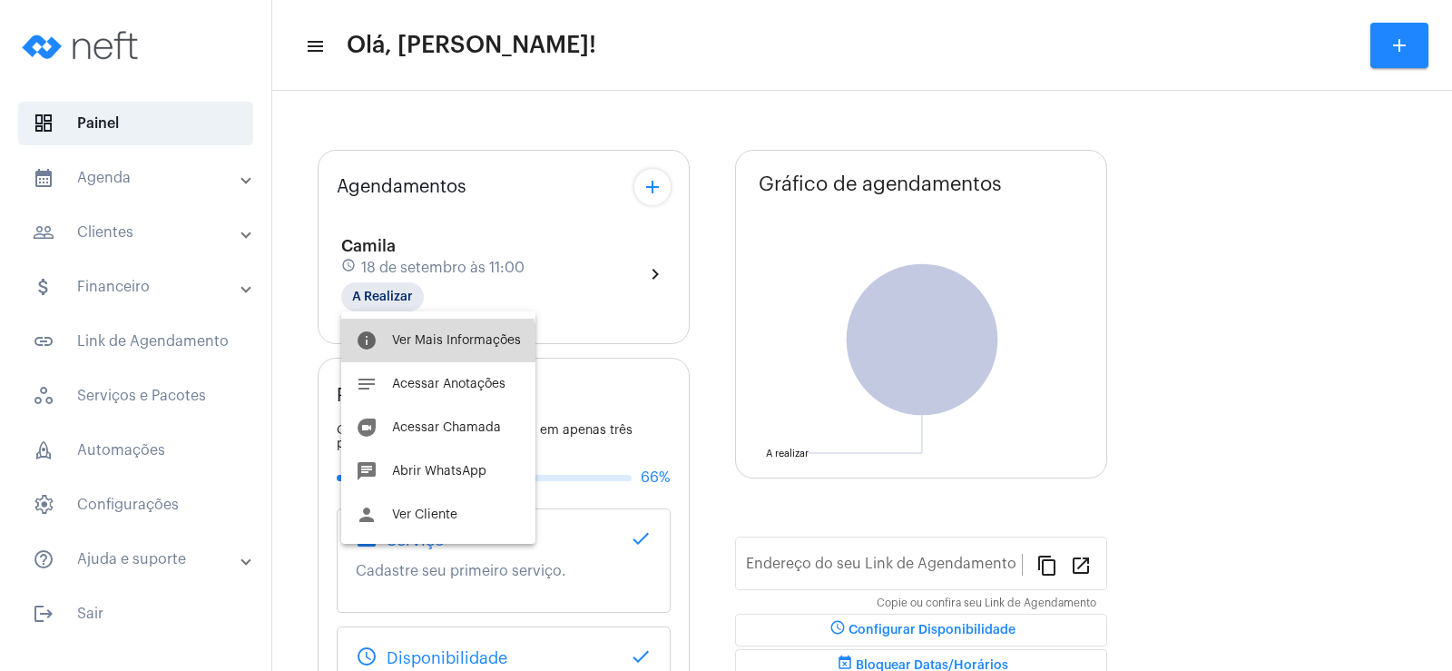
click at [437, 348] on button "info Ver Mais Informações" at bounding box center [438, 341] width 194 height 44
type input "[URL][DOMAIN_NAME]"
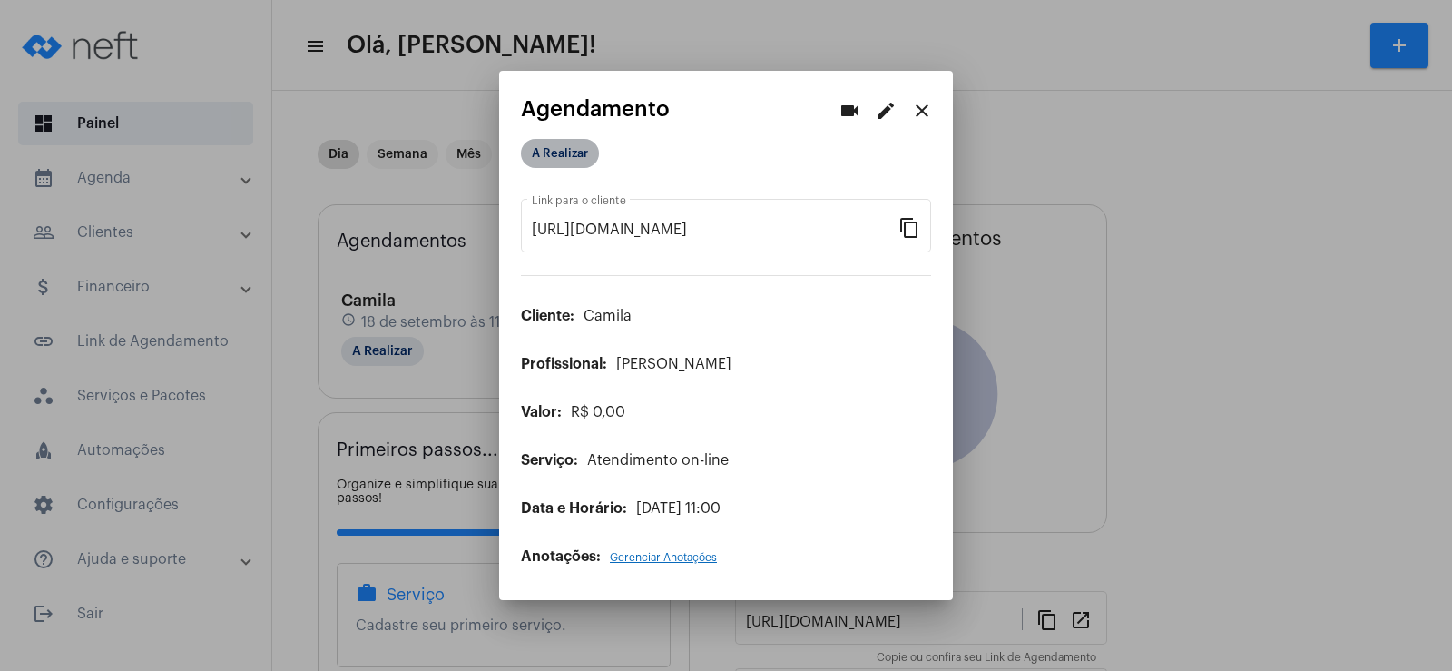
click at [564, 167] on mat-chip "A Realizar" at bounding box center [560, 153] width 78 height 29
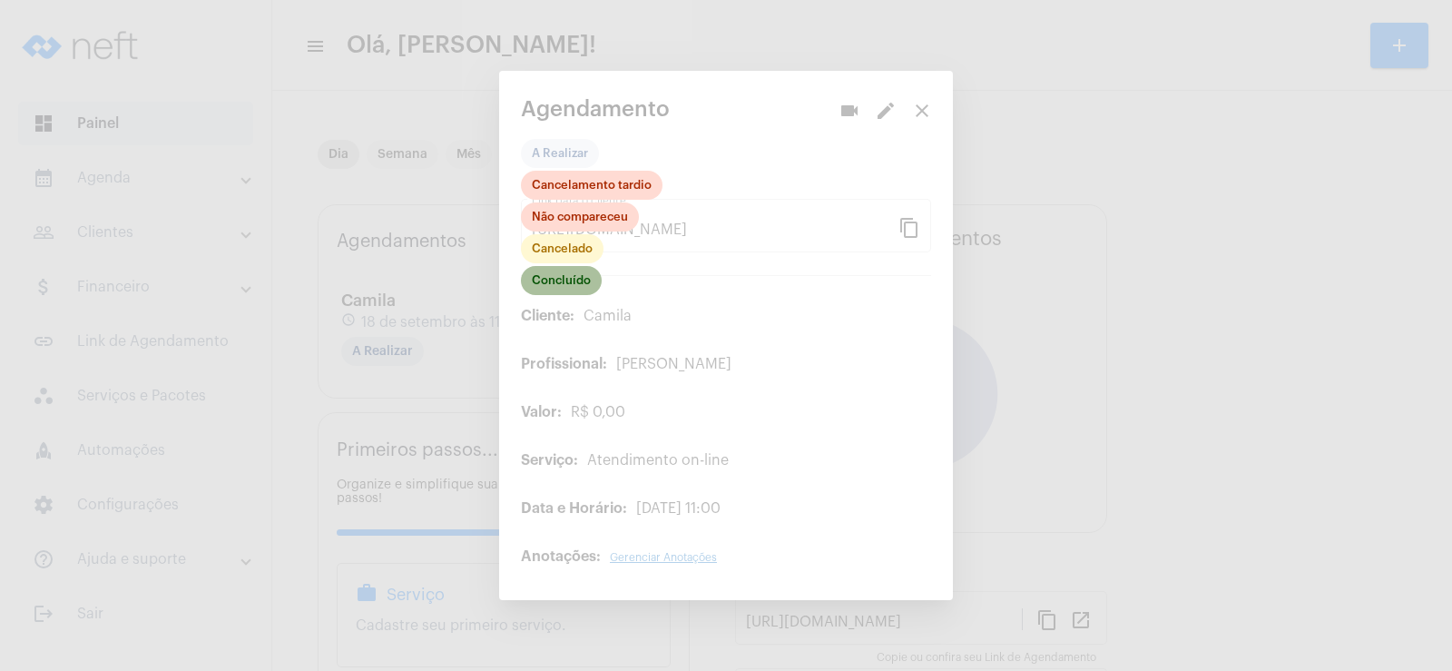
click at [562, 274] on mat-chip "Concluído" at bounding box center [561, 280] width 81 height 29
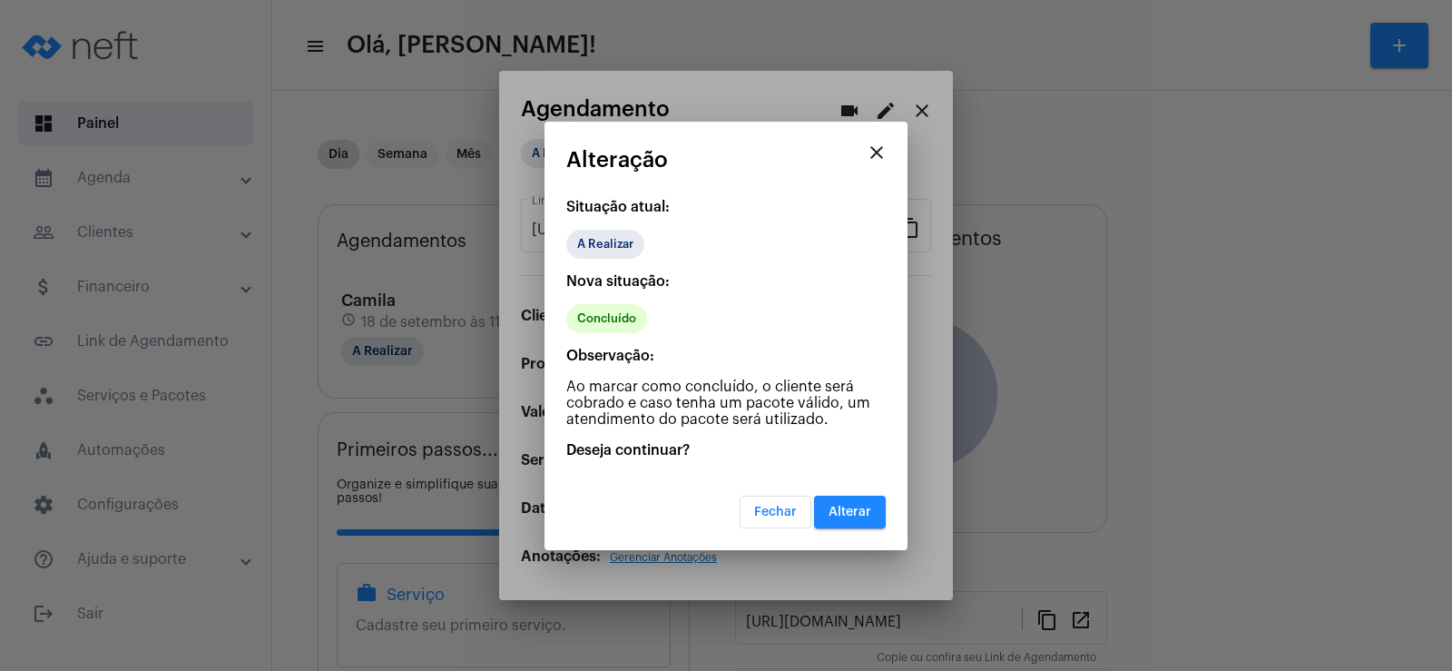
click at [848, 510] on span "Alterar" at bounding box center [850, 512] width 43 height 13
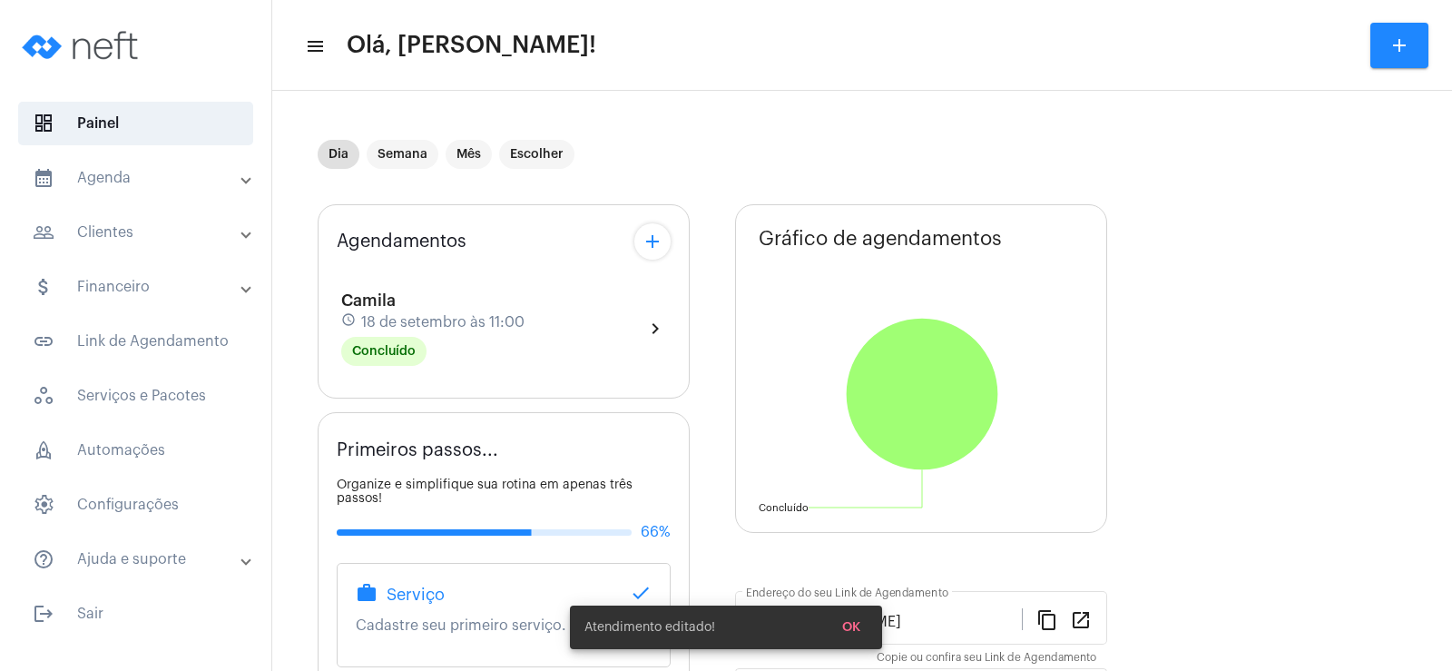
click at [412, 335] on div "Camila schedule [DATE] 11:00 Concluído" at bounding box center [432, 328] width 183 height 74
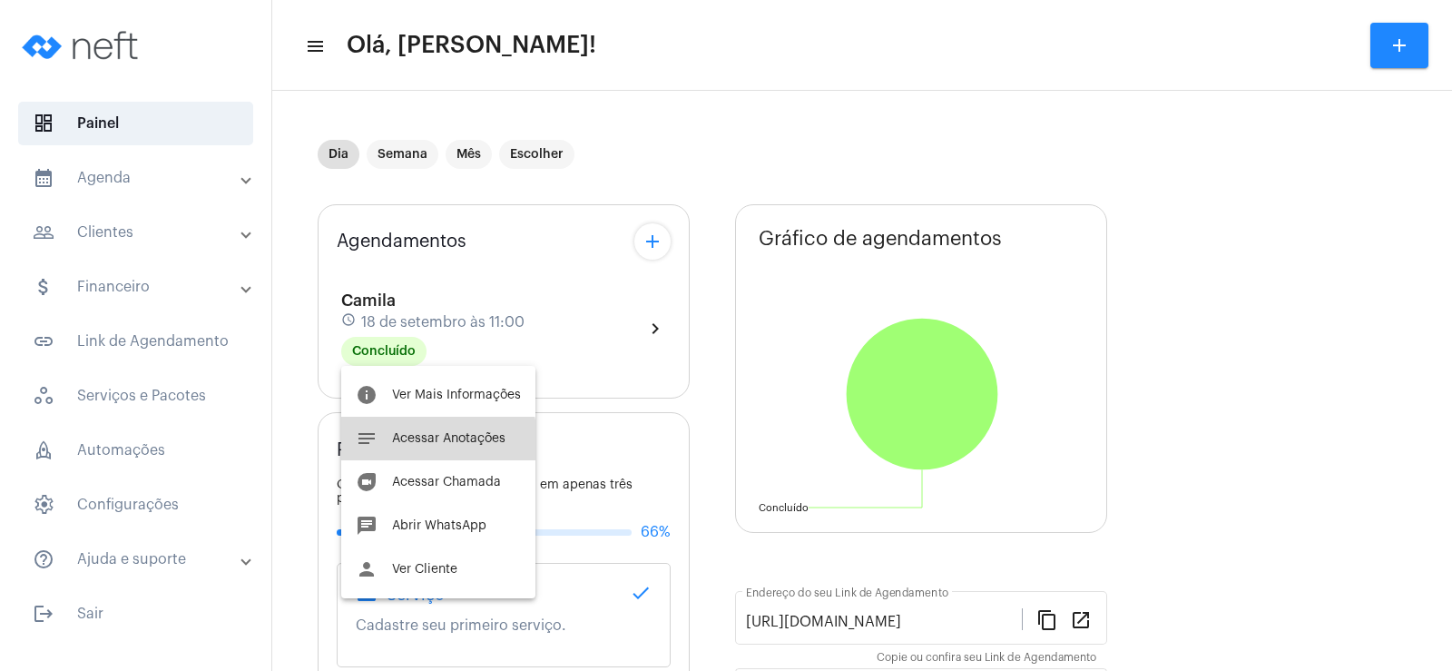
click at [437, 443] on span "Acessar Anotações" at bounding box center [448, 438] width 113 height 13
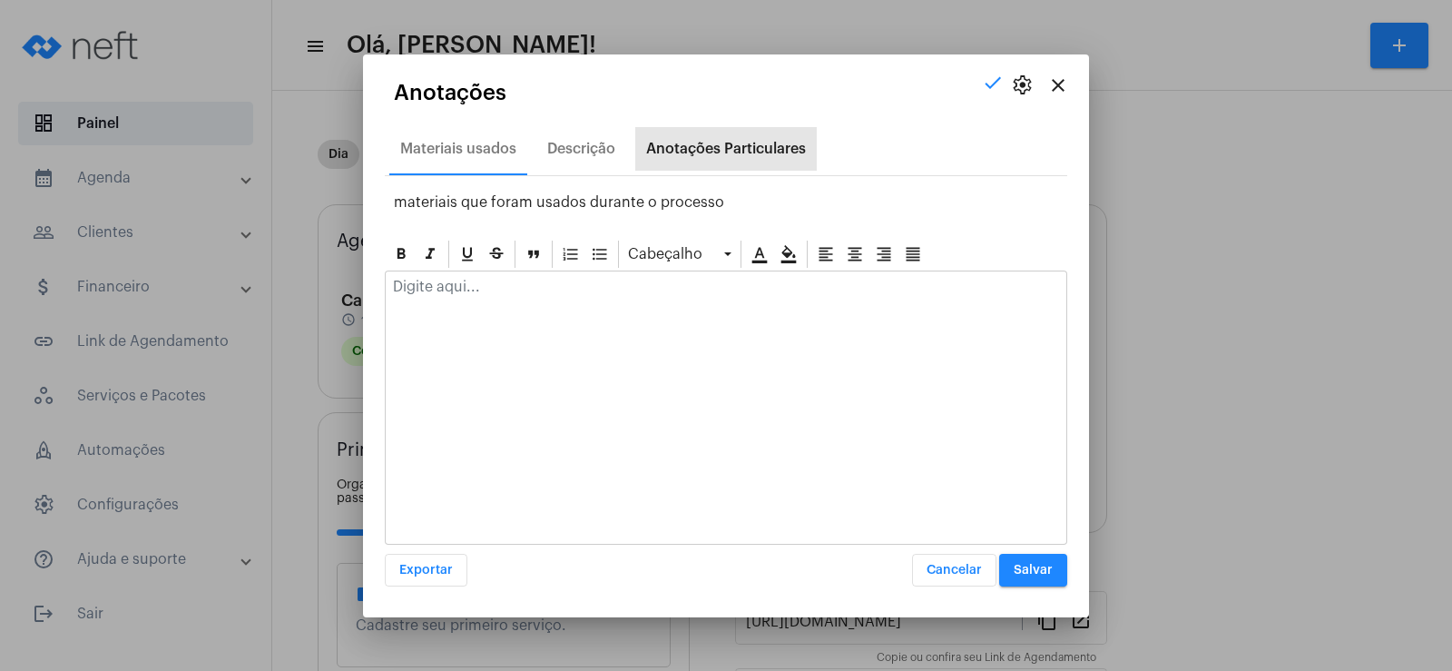
click at [710, 141] on div "Anotações Particulares" at bounding box center [726, 149] width 160 height 16
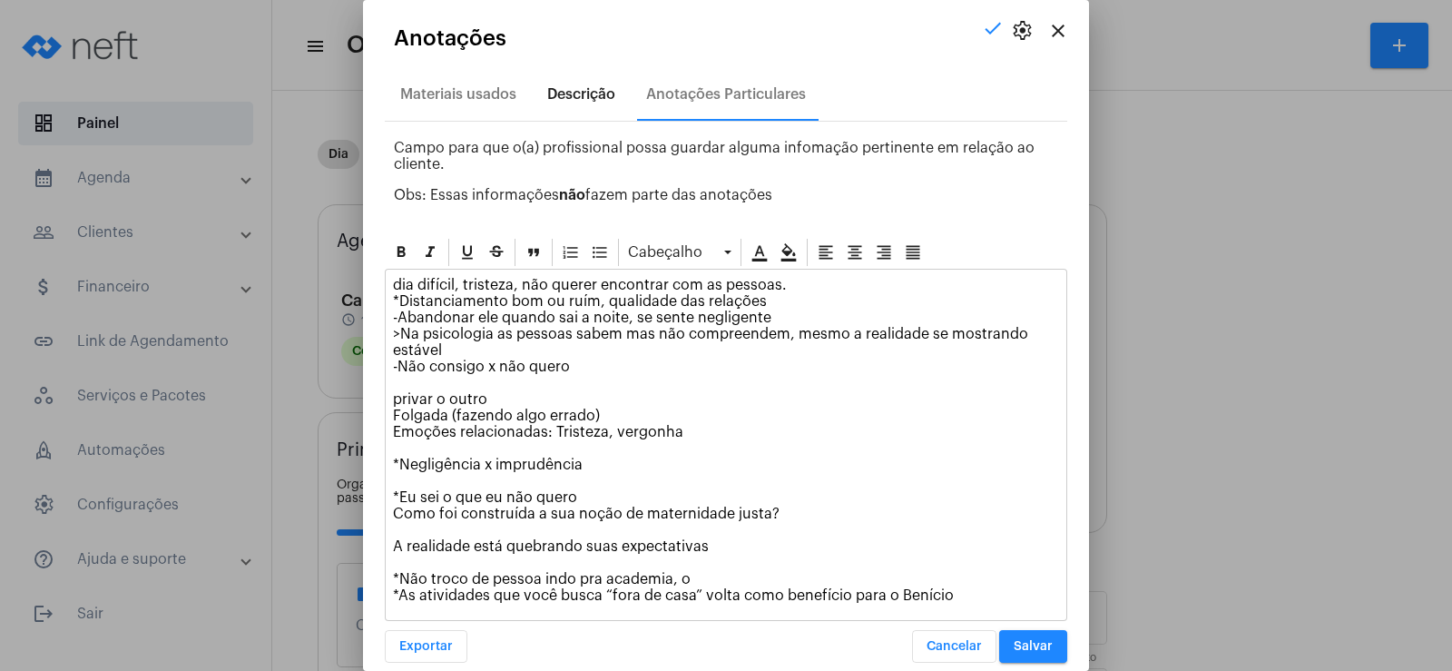
click at [585, 94] on div "Descrição" at bounding box center [581, 94] width 68 height 16
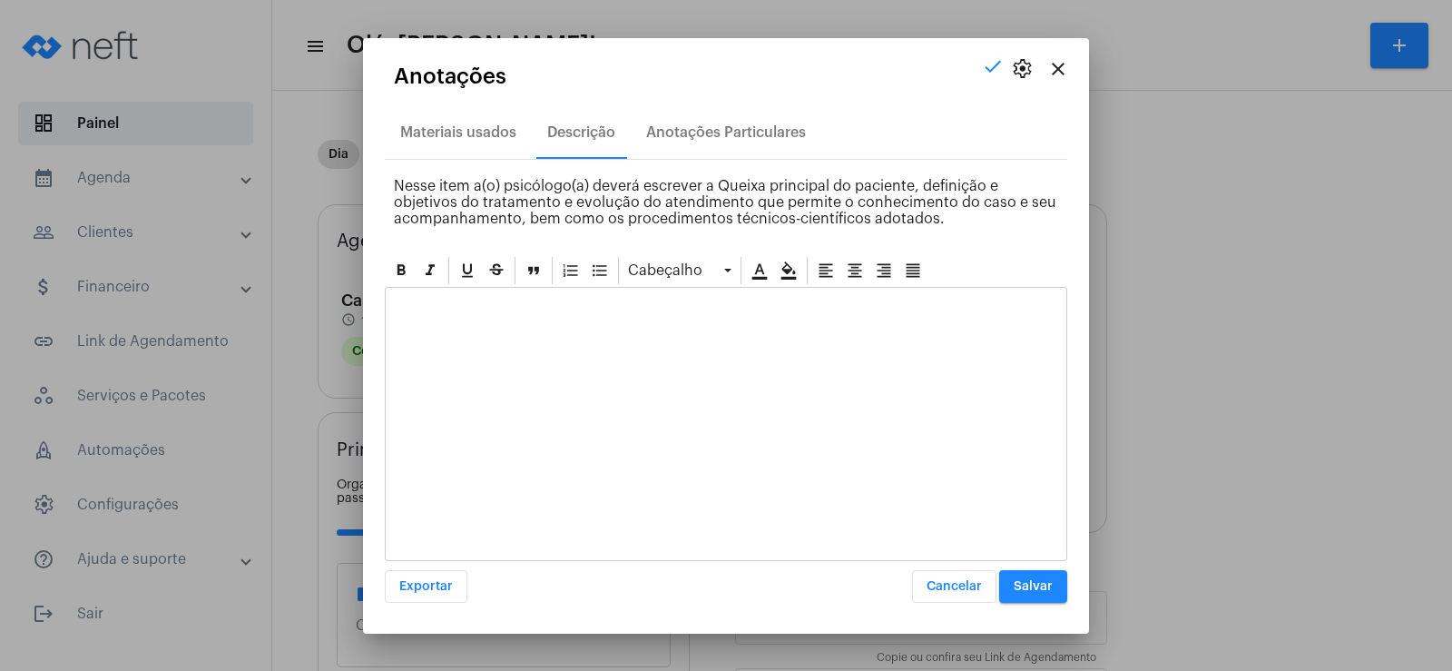
click at [496, 308] on p at bounding box center [726, 303] width 666 height 16
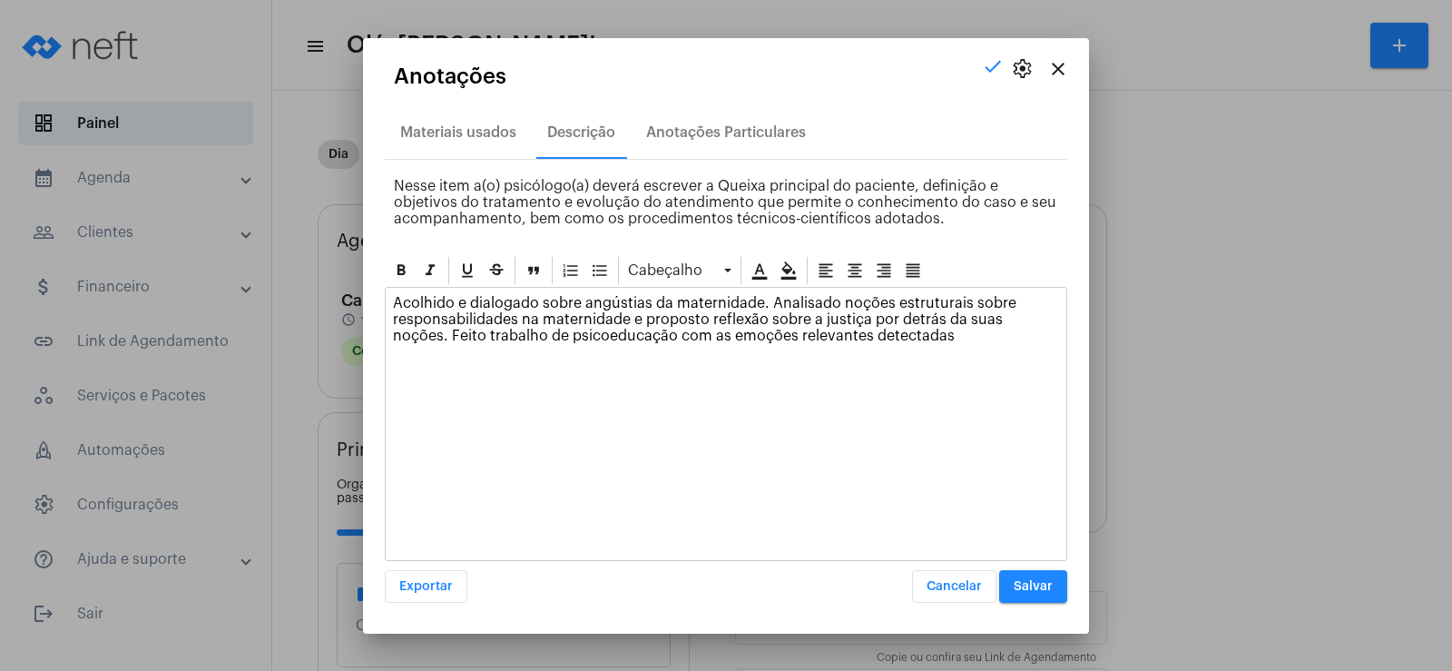
click at [1048, 585] on span "Salvar" at bounding box center [1033, 586] width 39 height 13
